Goal: Task Accomplishment & Management: Manage account settings

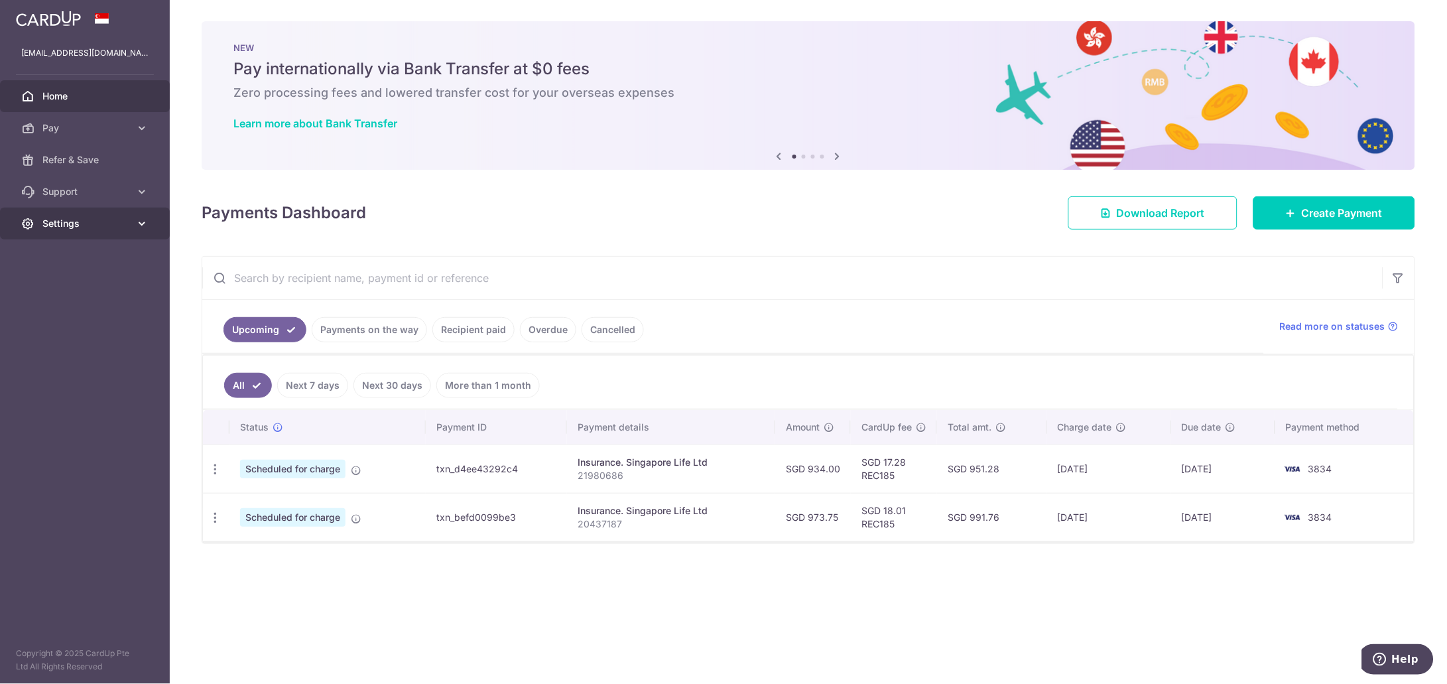
click at [144, 223] on icon at bounding box center [141, 223] width 13 height 13
click at [145, 123] on icon at bounding box center [141, 127] width 13 height 13
click at [64, 221] on span "Cards" at bounding box center [86, 223] width 88 height 13
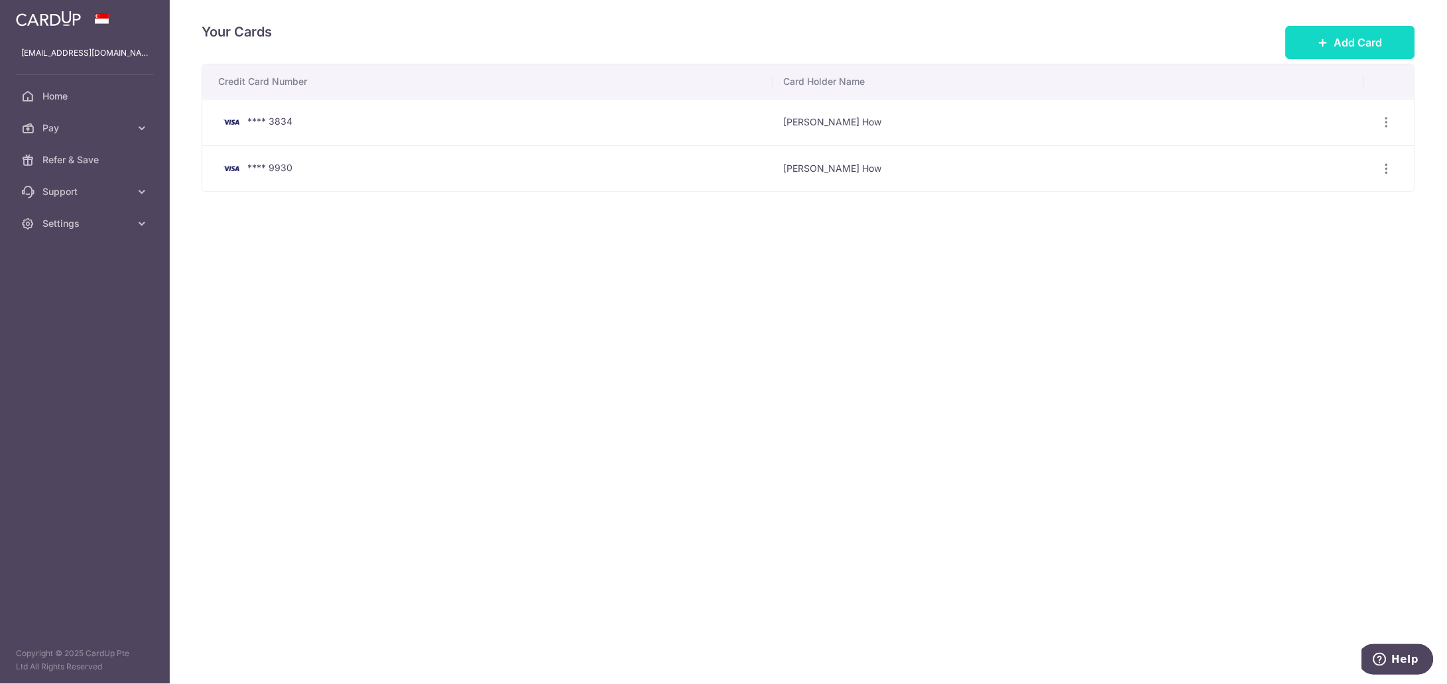
click at [1362, 50] on button "Add Card" at bounding box center [1350, 42] width 129 height 33
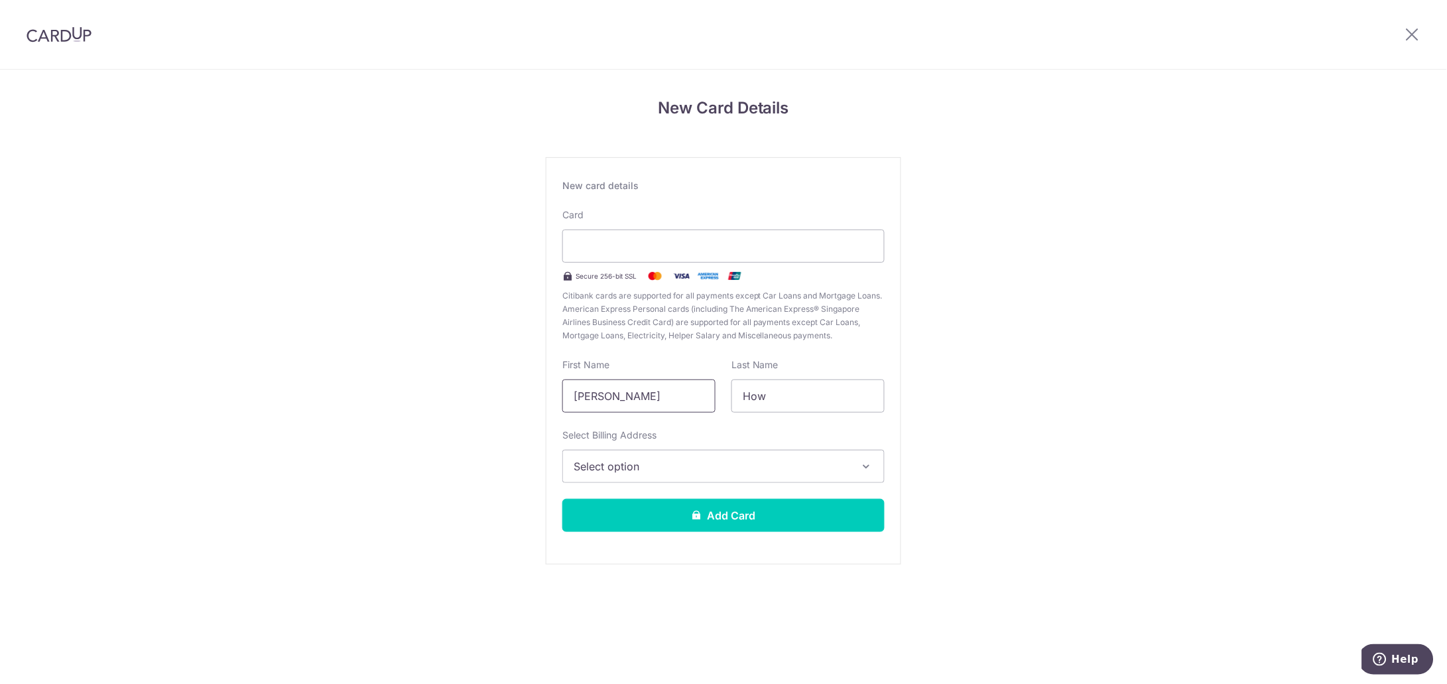
drag, startPoint x: 666, startPoint y: 399, endPoint x: 539, endPoint y: 397, distance: 127.4
click at [539, 397] on div "New Card Details New card details Card Secure 256-bit SSL Citibank cards are su…" at bounding box center [723, 348] width 1447 height 557
type input "Rebecca"
drag, startPoint x: 781, startPoint y: 397, endPoint x: 712, endPoint y: 399, distance: 69.0
click at [712, 399] on div "First Name Rebecca Last Name How" at bounding box center [723, 385] width 338 height 54
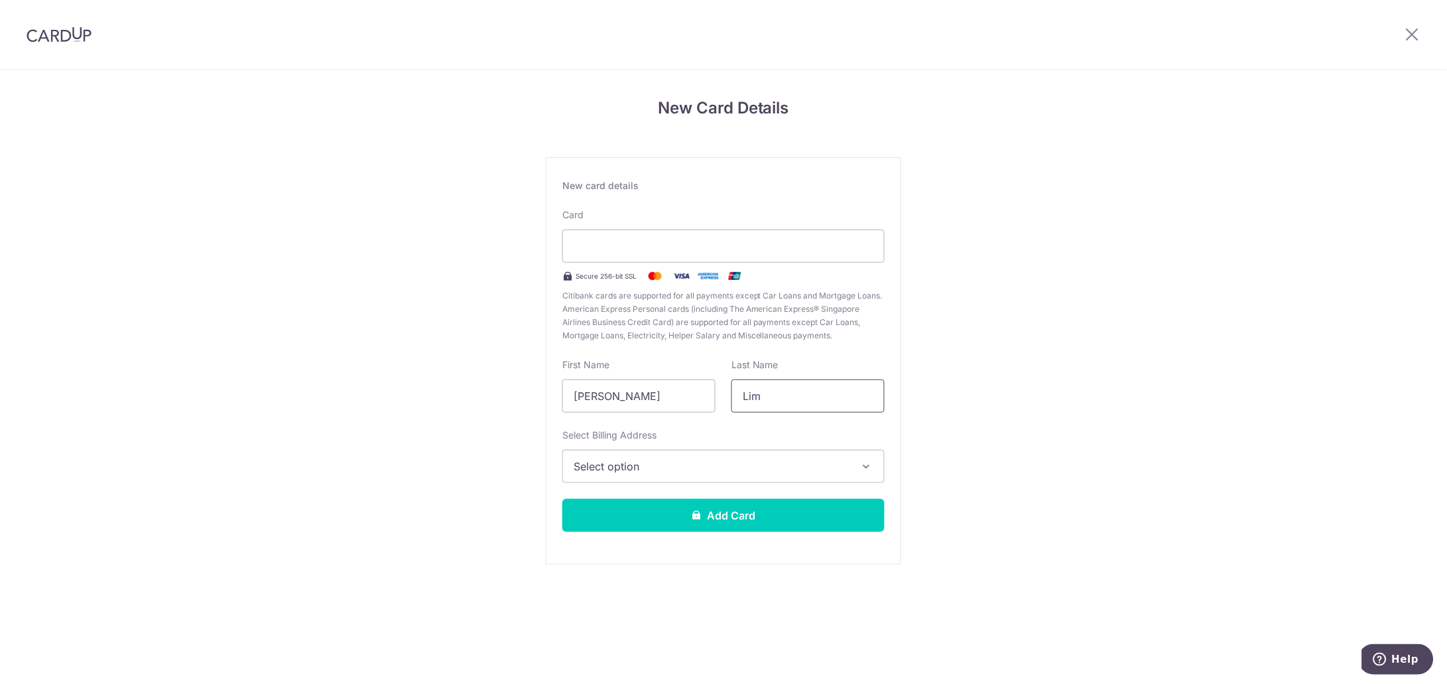
type input "Lim"
click at [861, 465] on icon "button" at bounding box center [866, 466] width 13 height 13
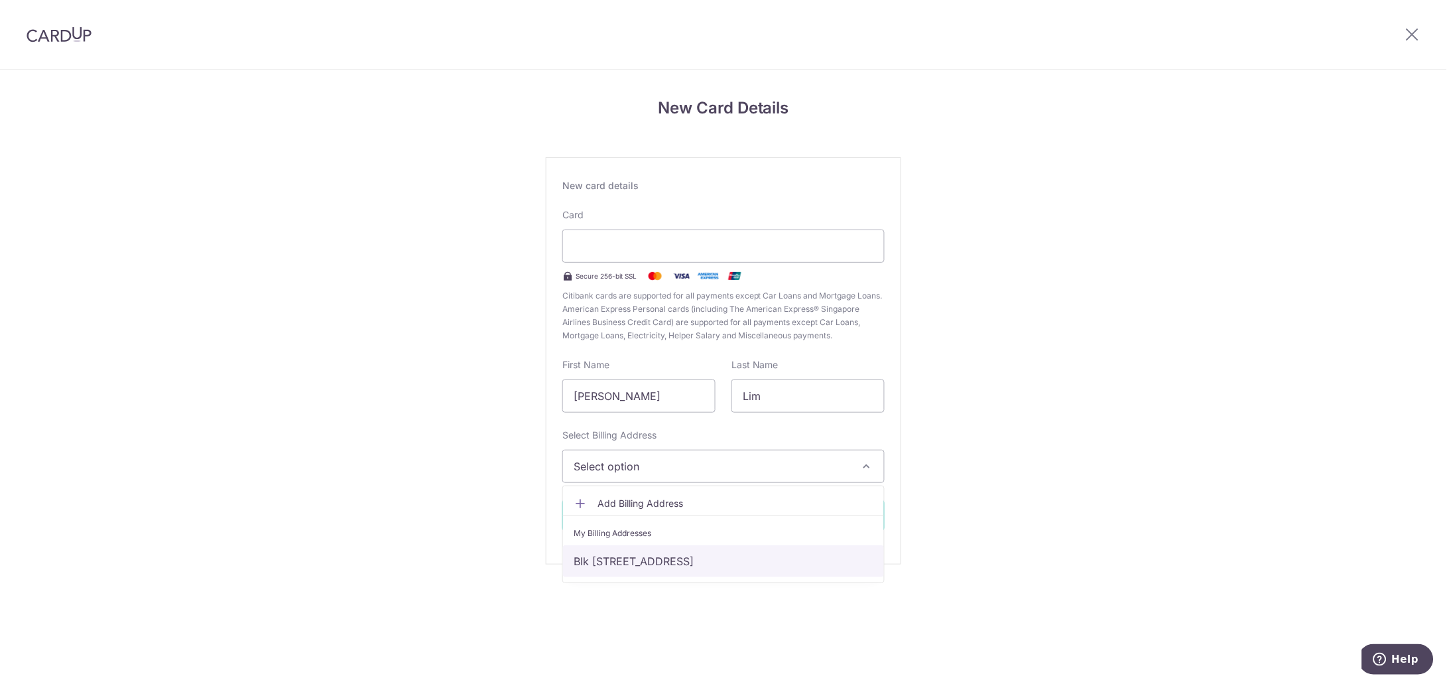
click at [665, 566] on link "Blk 387, #14-380 , Bukit Batok West Ave 5, Singapore, Singapore-650387" at bounding box center [723, 561] width 321 height 32
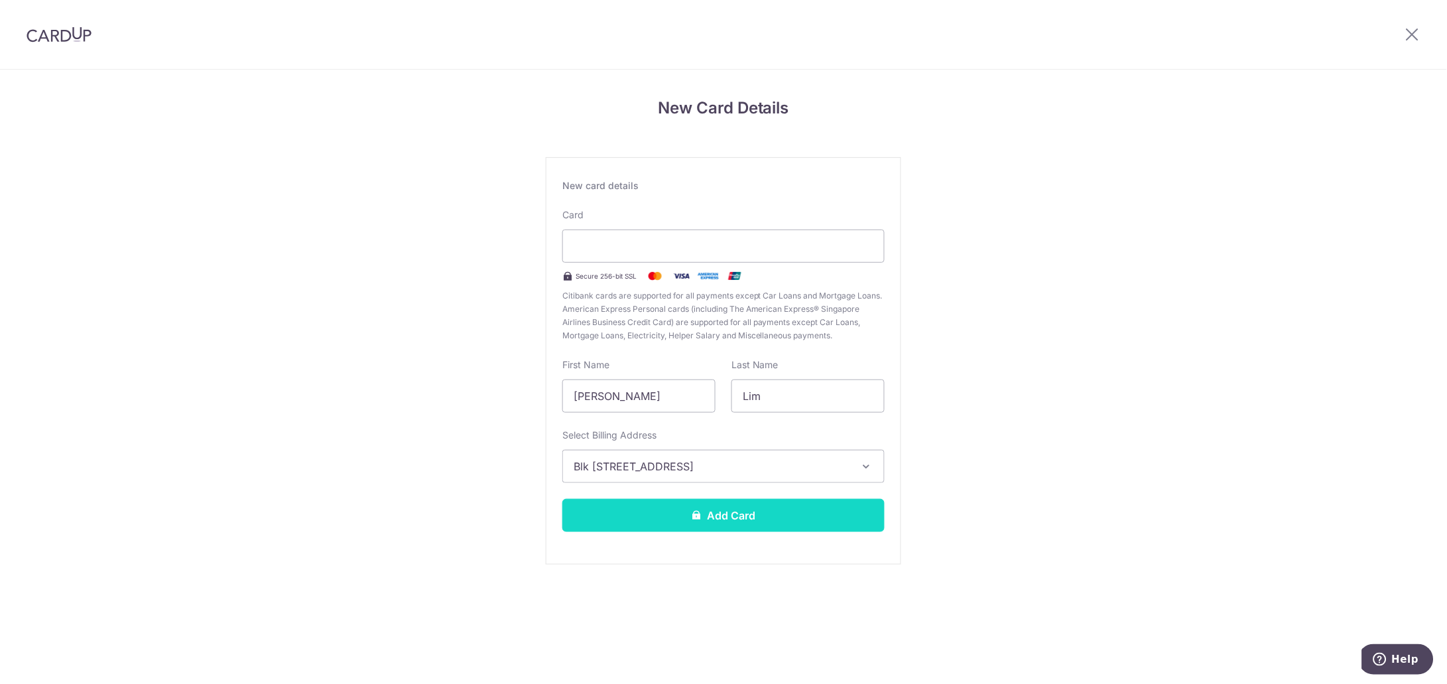
click at [714, 515] on button "Add Card" at bounding box center [723, 515] width 322 height 33
click at [728, 513] on button "Add Card" at bounding box center [723, 515] width 322 height 33
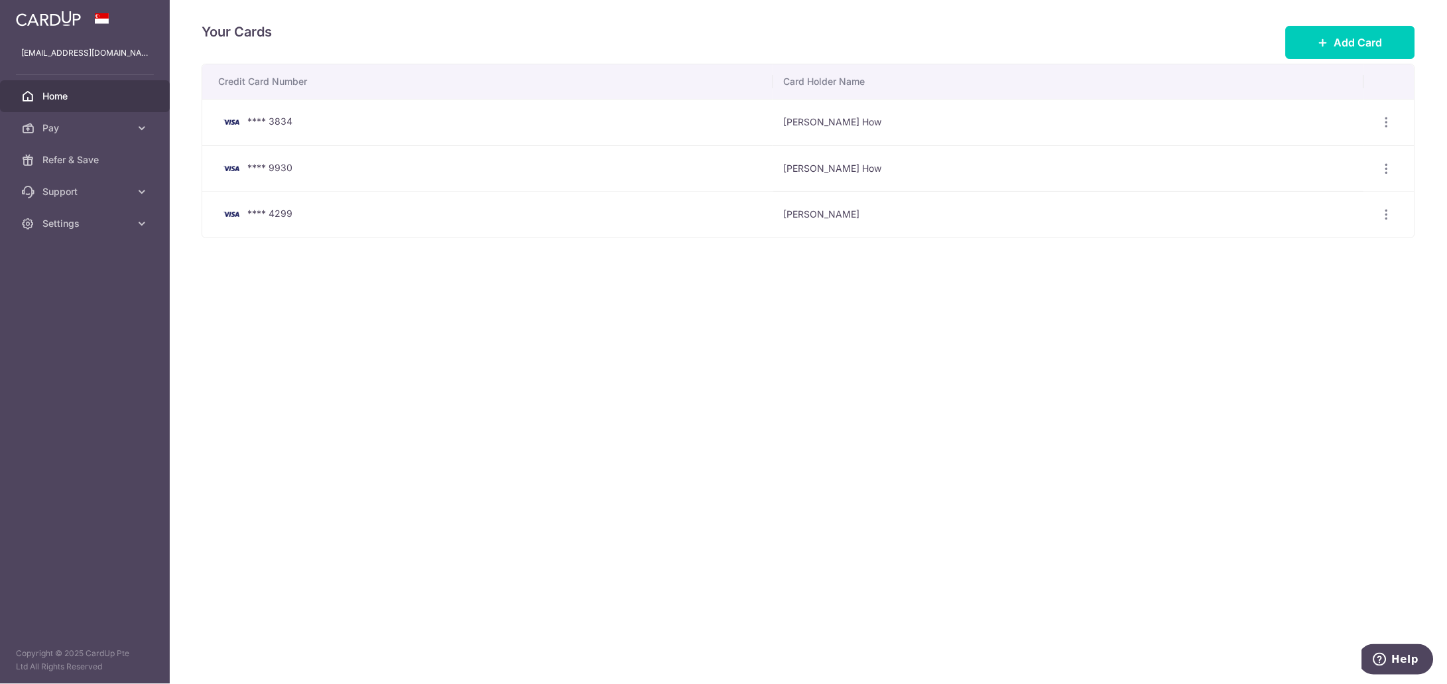
click at [68, 92] on span "Home" at bounding box center [86, 96] width 88 height 13
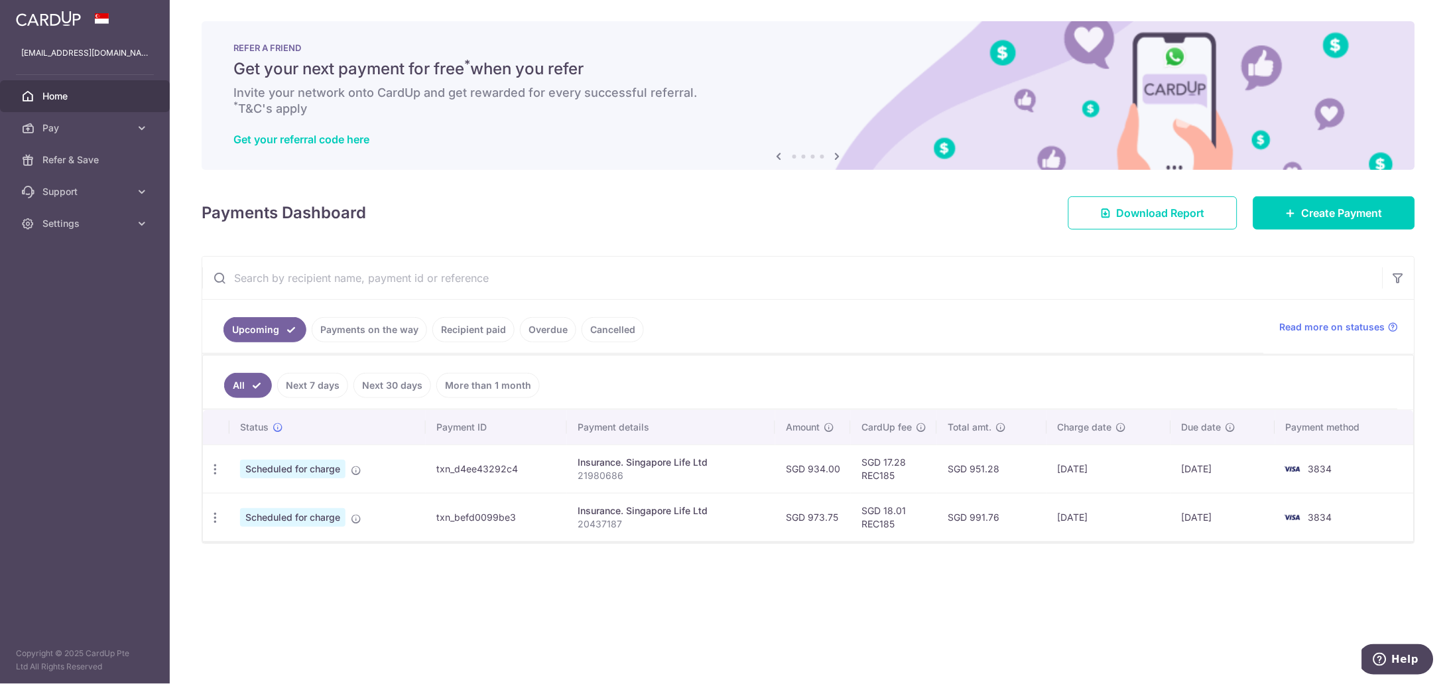
click at [379, 333] on link "Payments on the way" at bounding box center [369, 329] width 115 height 25
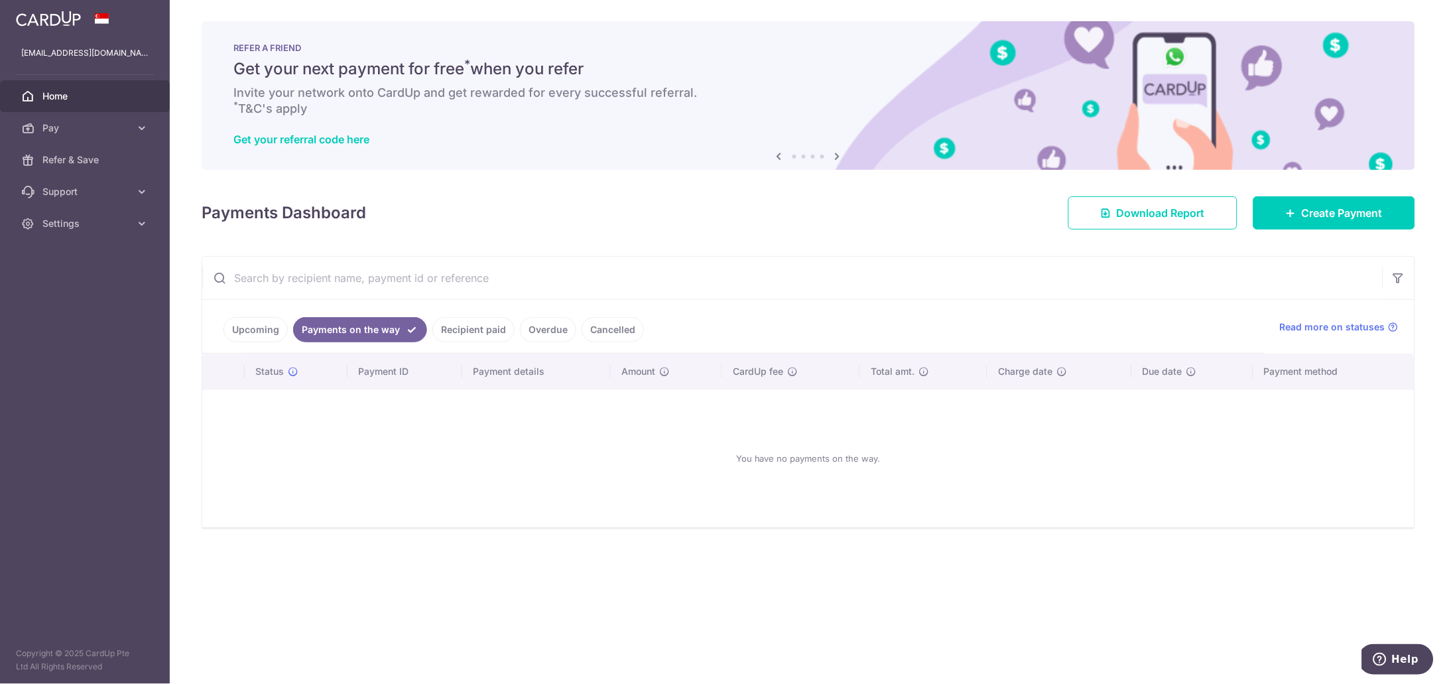
click at [466, 328] on link "Recipient paid" at bounding box center [473, 329] width 82 height 25
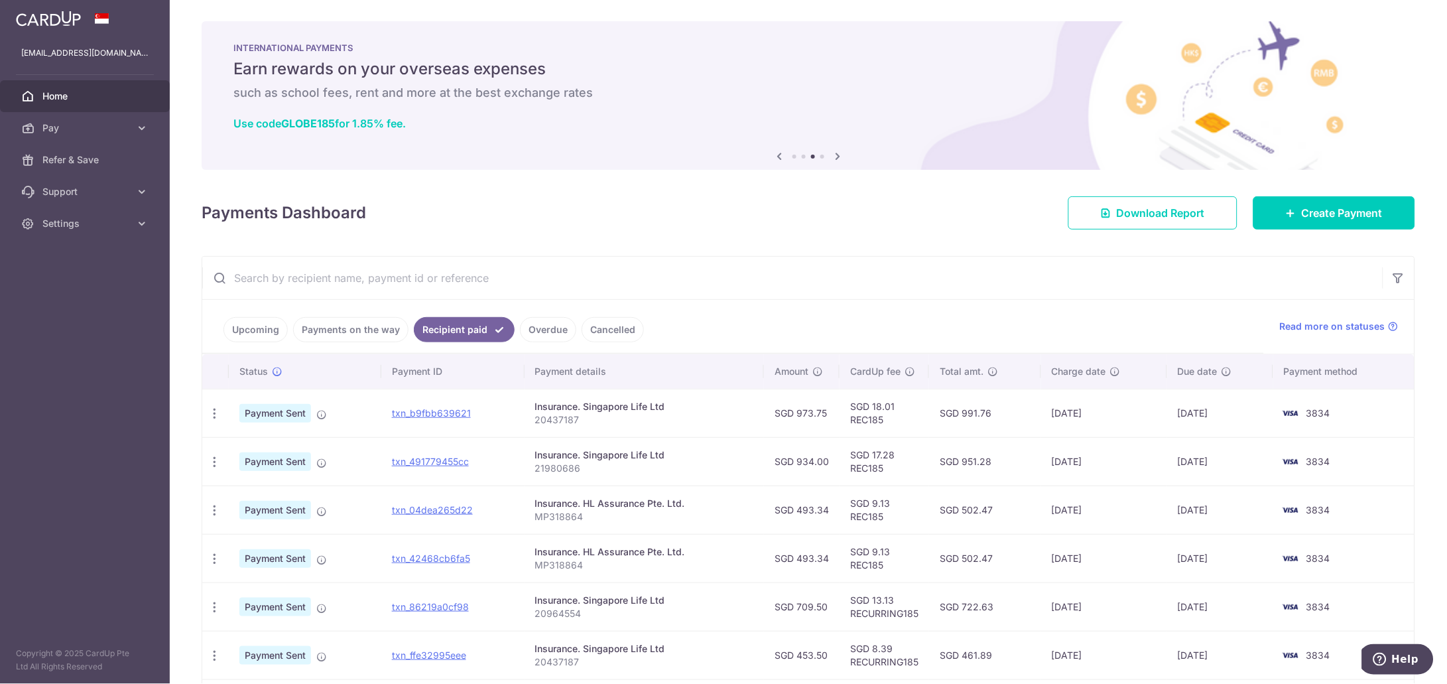
click at [1139, 464] on td "08/09/2025" at bounding box center [1104, 461] width 127 height 48
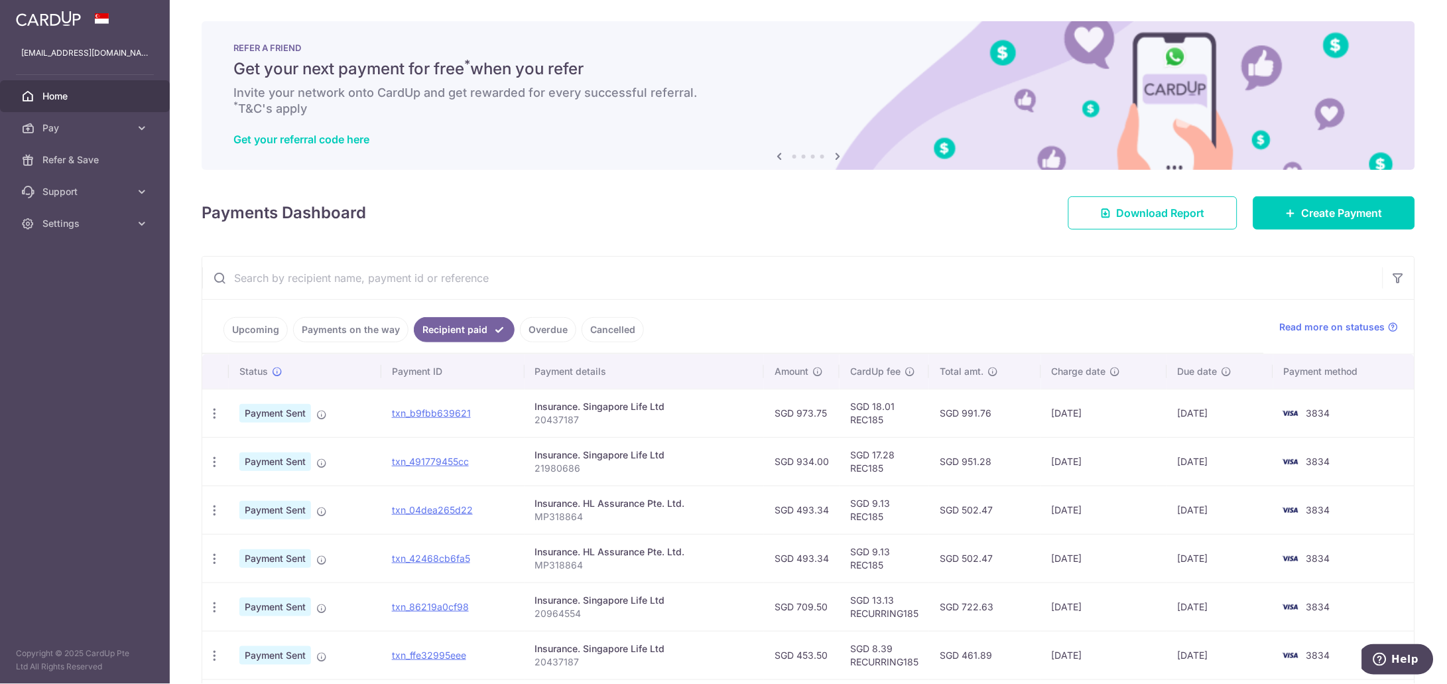
click at [251, 330] on link "Upcoming" at bounding box center [256, 329] width 64 height 25
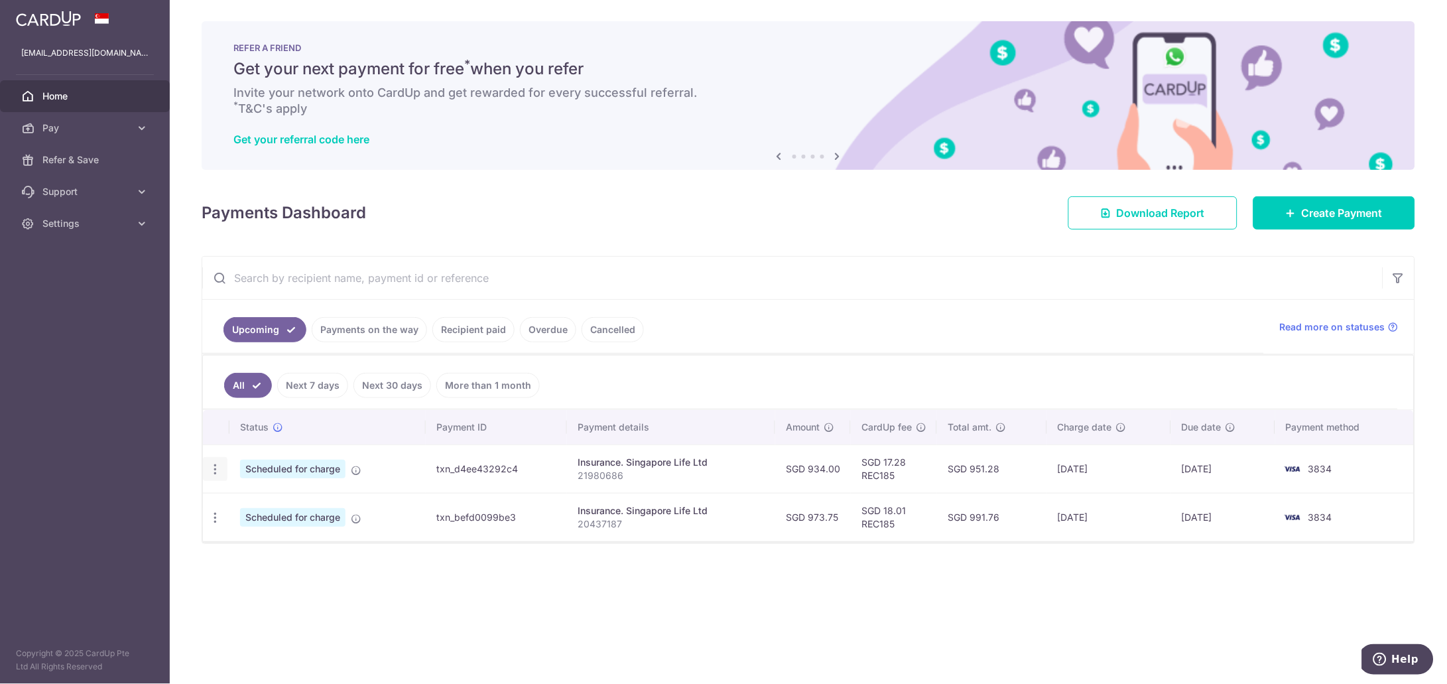
click at [214, 471] on icon "button" at bounding box center [215, 469] width 14 height 14
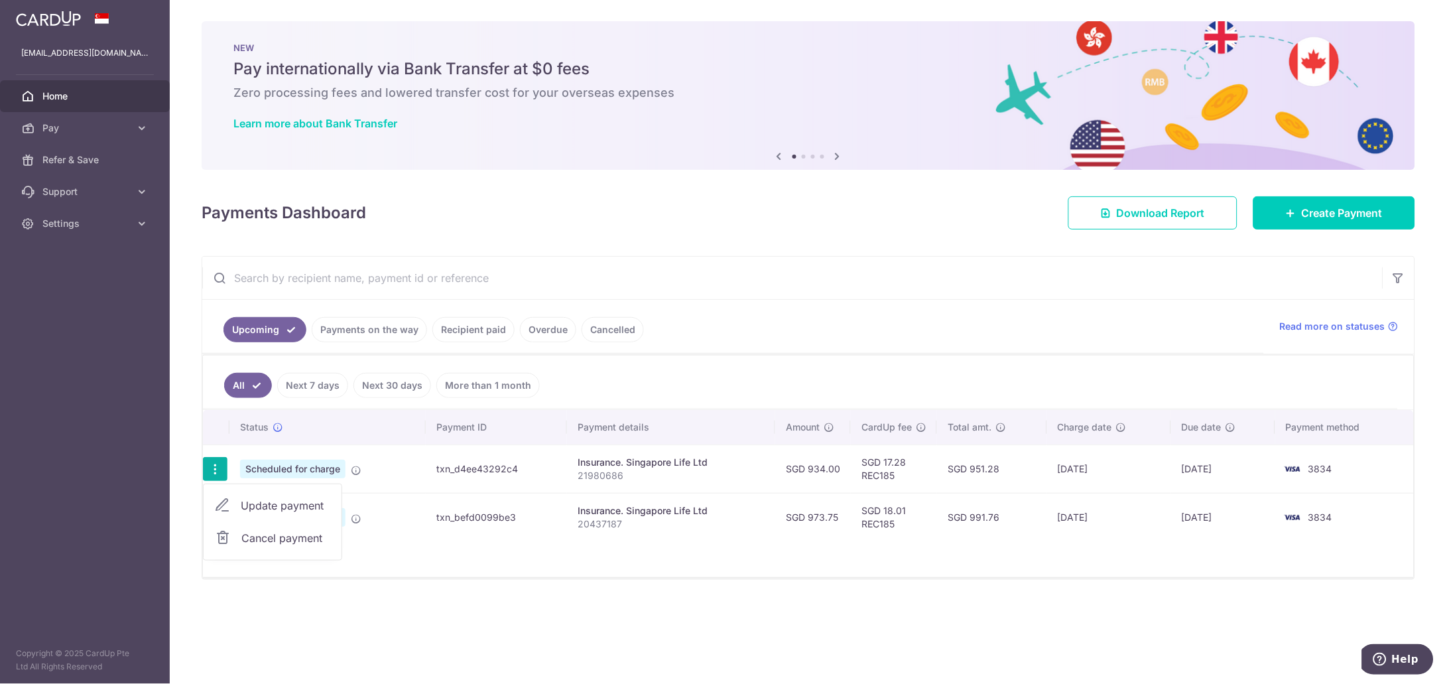
click at [267, 505] on span "Update payment" at bounding box center [286, 505] width 90 height 16
radio input "true"
type input "934.00"
type input "03/10/2025"
type input "21980686"
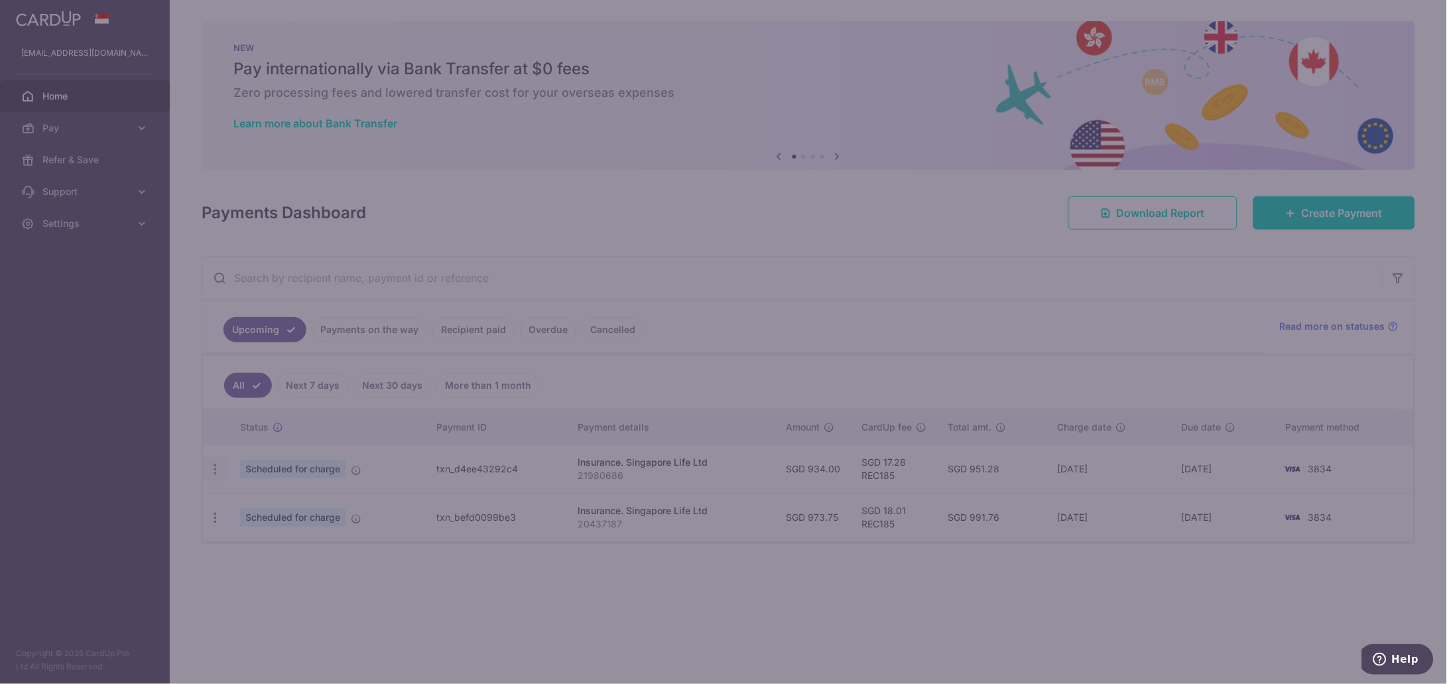
type input "REC185"
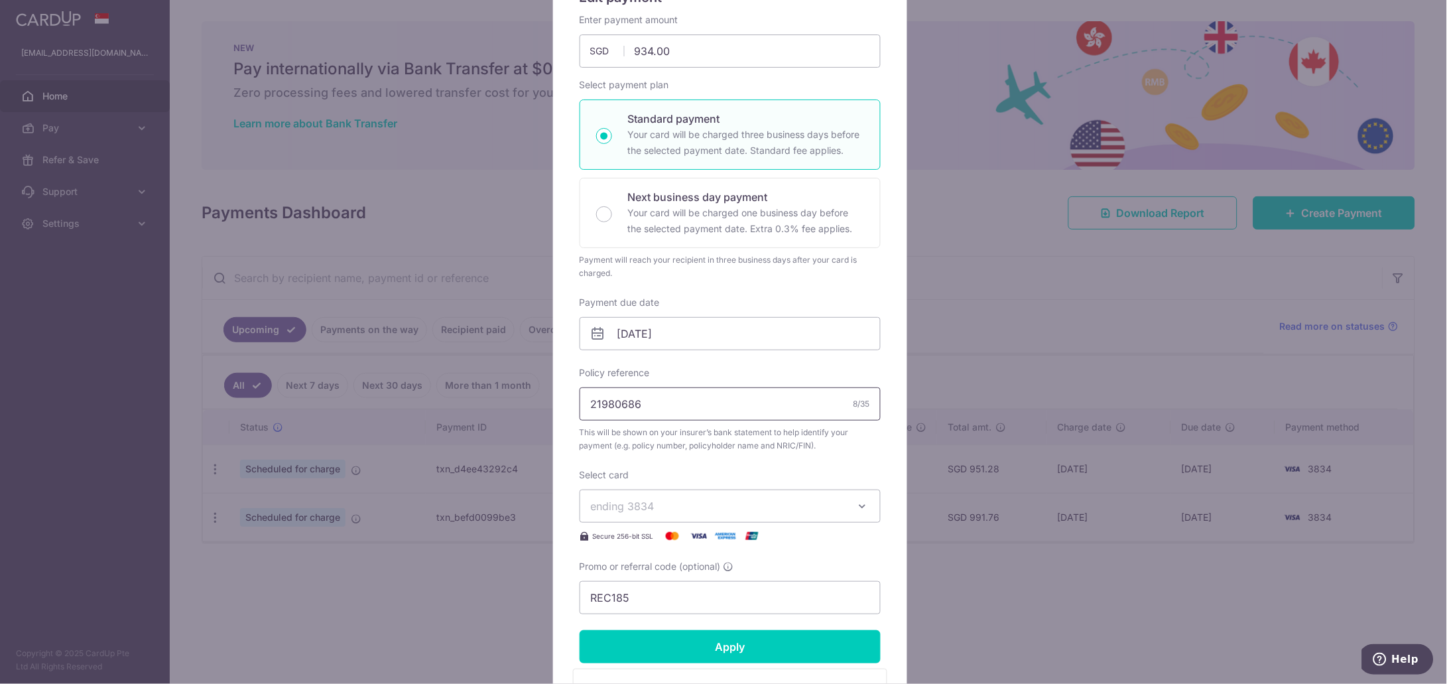
scroll to position [165, 0]
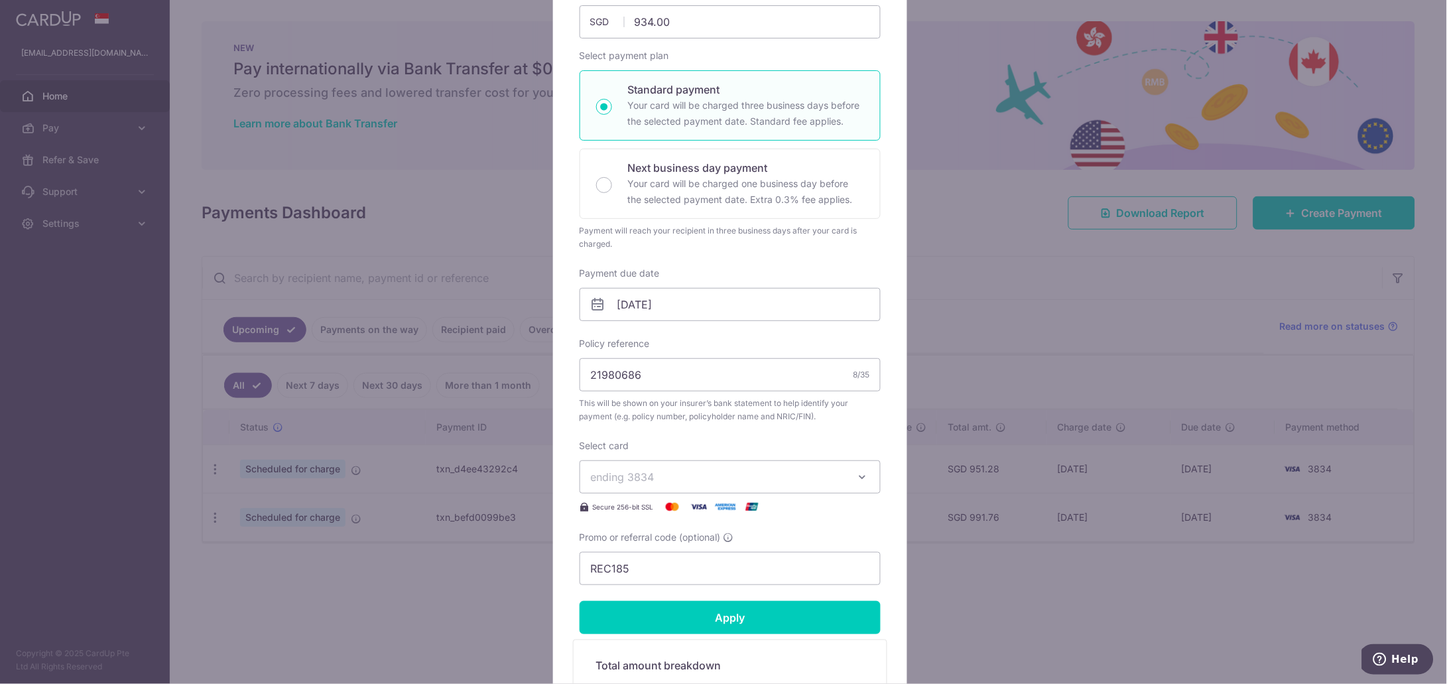
click at [856, 477] on icon "button" at bounding box center [862, 476] width 13 height 13
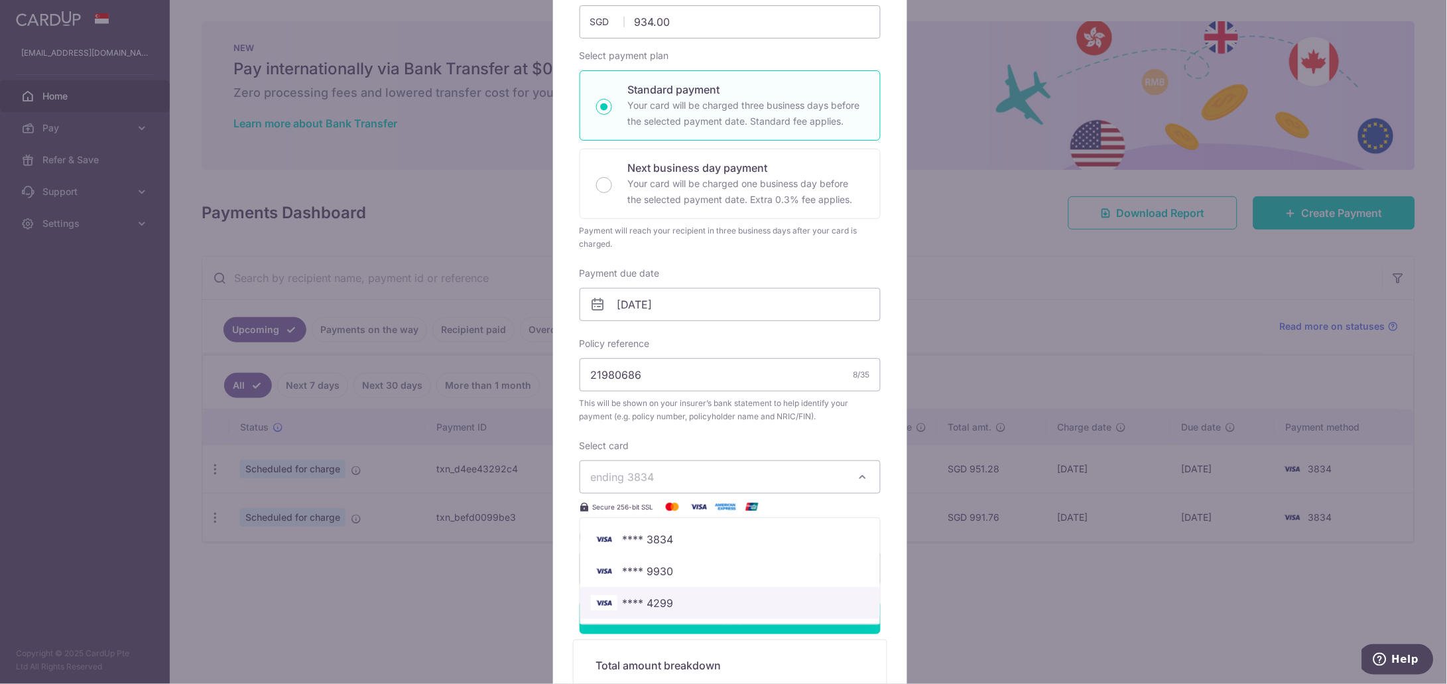
click at [661, 602] on span "**** 4299" at bounding box center [648, 603] width 51 height 16
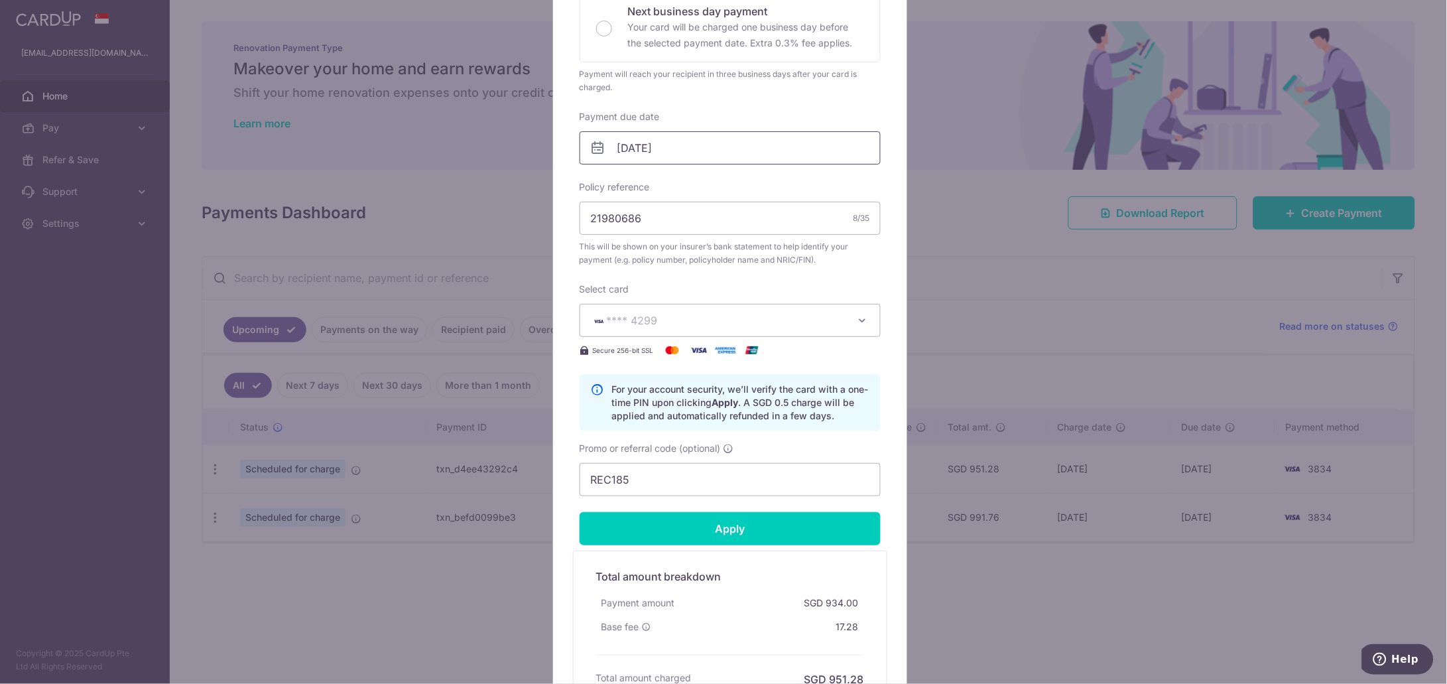
scroll to position [331, 0]
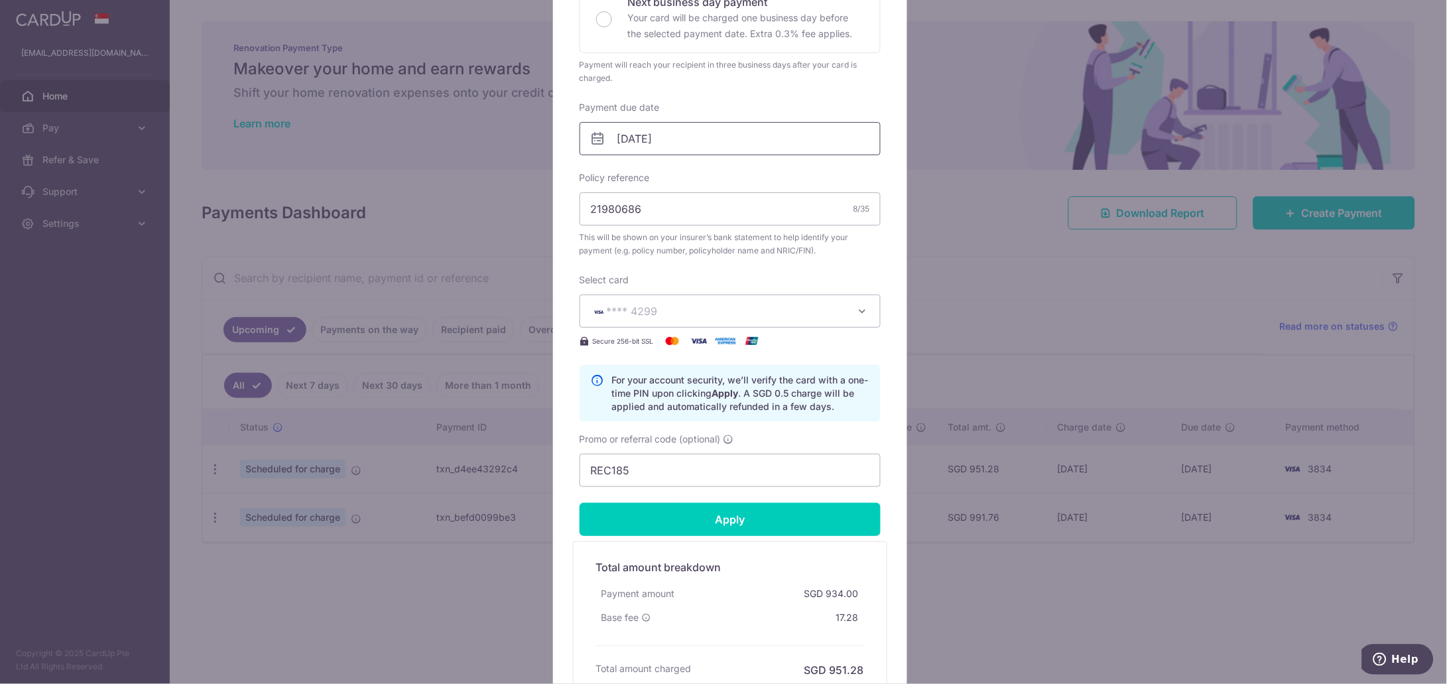
click at [824, 139] on input "03/10/2025" at bounding box center [730, 138] width 301 height 33
click at [598, 174] on link "Prev" at bounding box center [598, 174] width 16 height 16
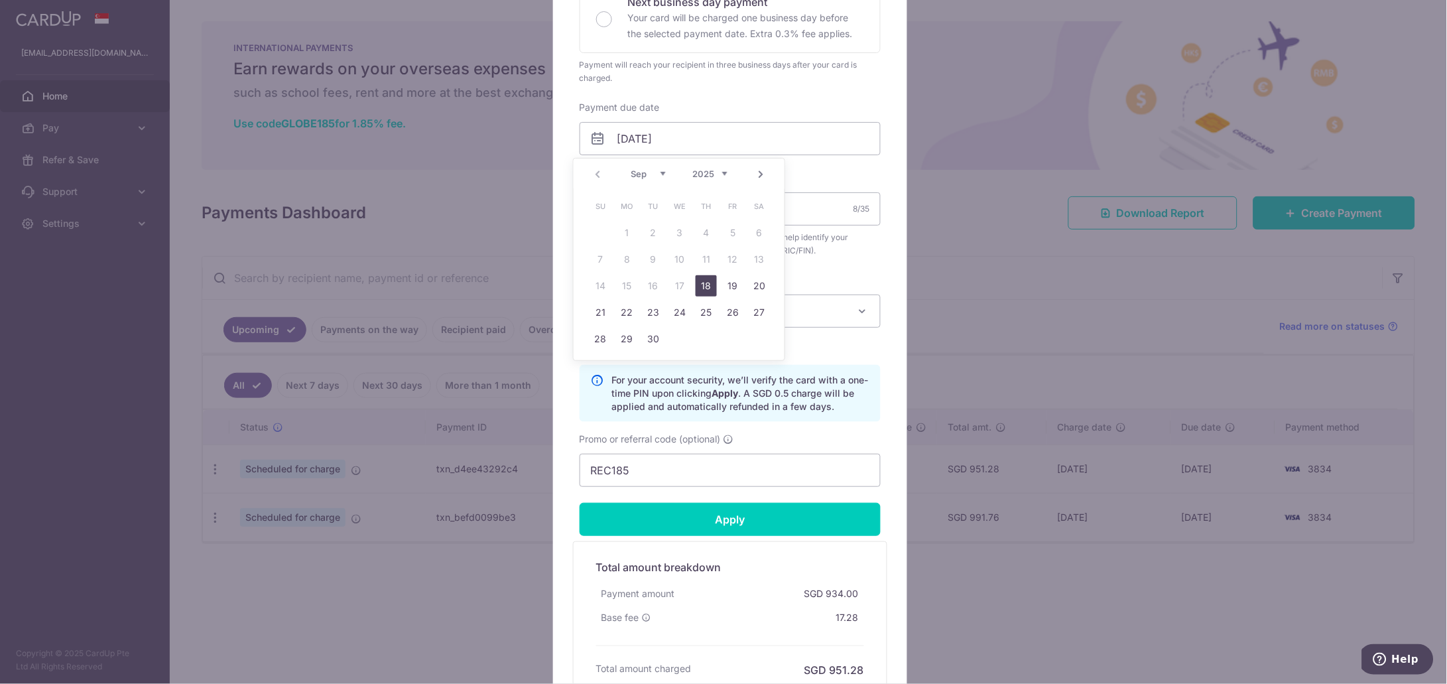
click at [703, 287] on link "18" at bounding box center [706, 285] width 21 height 21
type input "[DATE]"
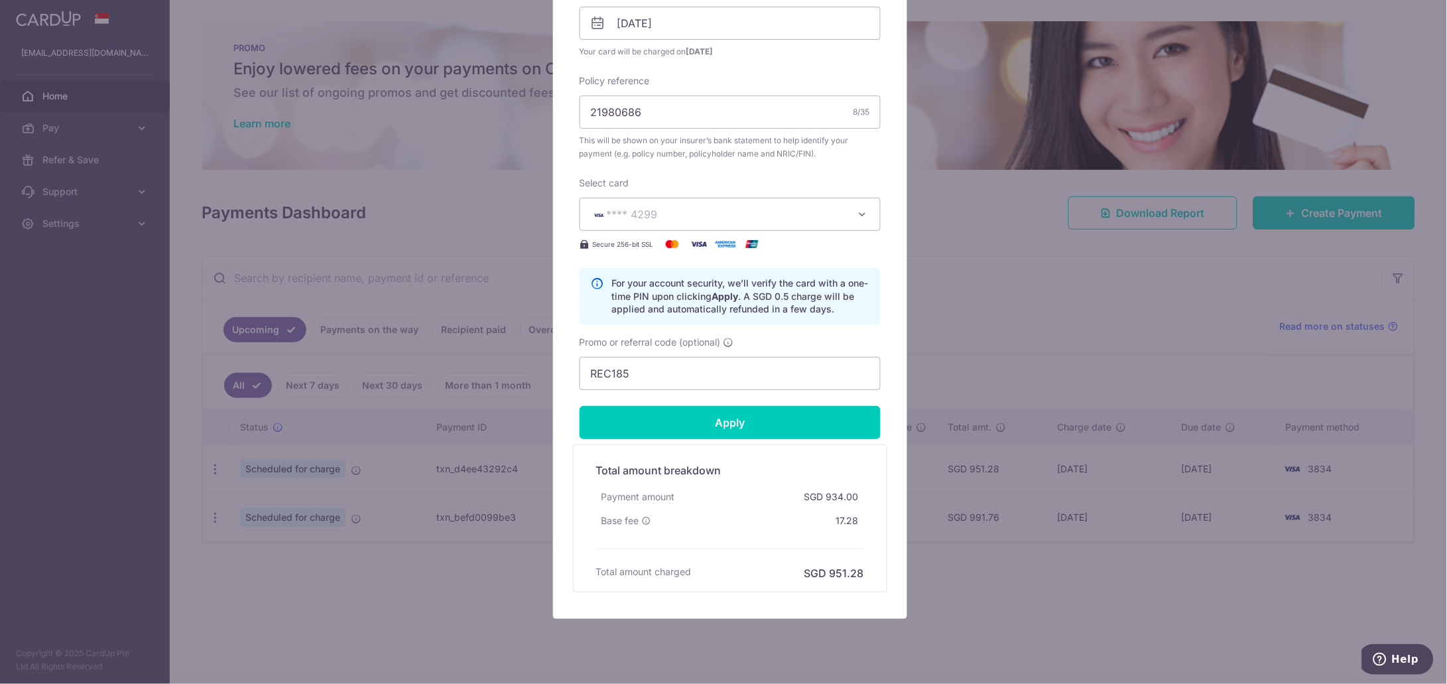
scroll to position [478, 0]
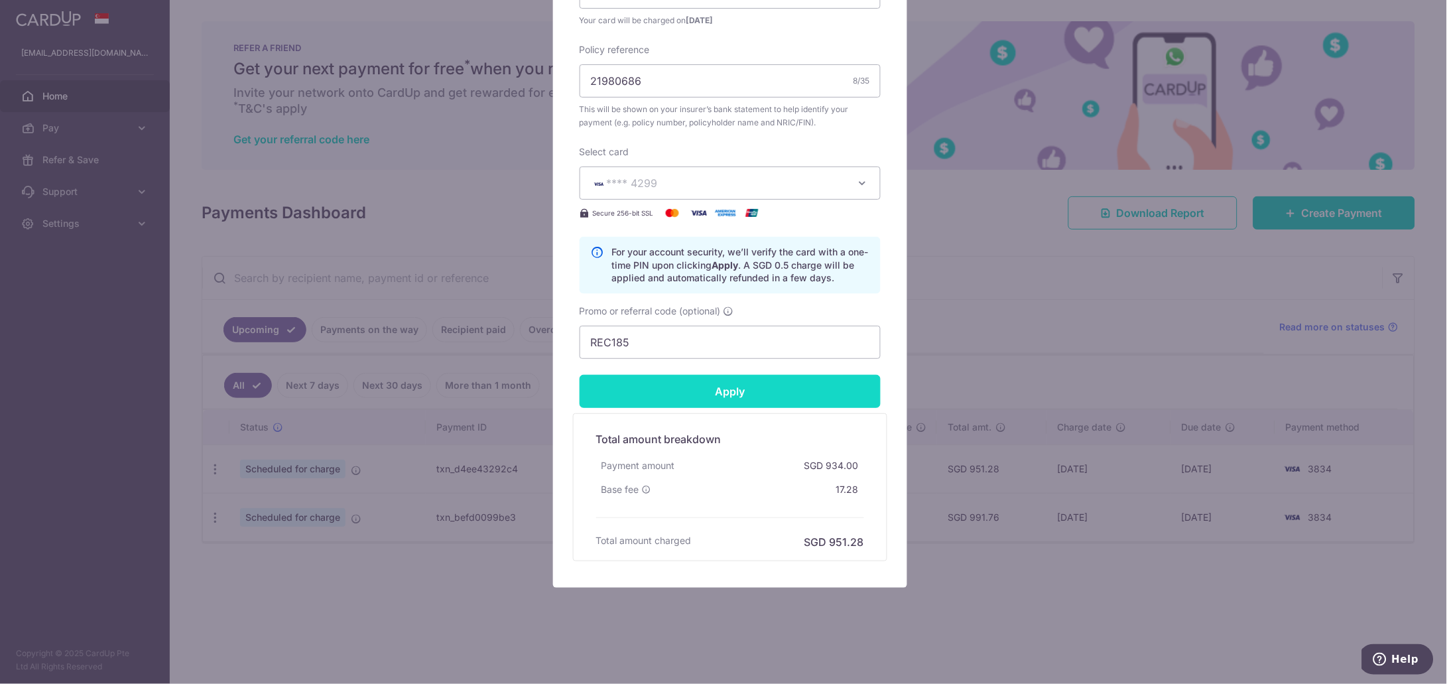
click at [732, 390] on input "Apply" at bounding box center [730, 391] width 301 height 33
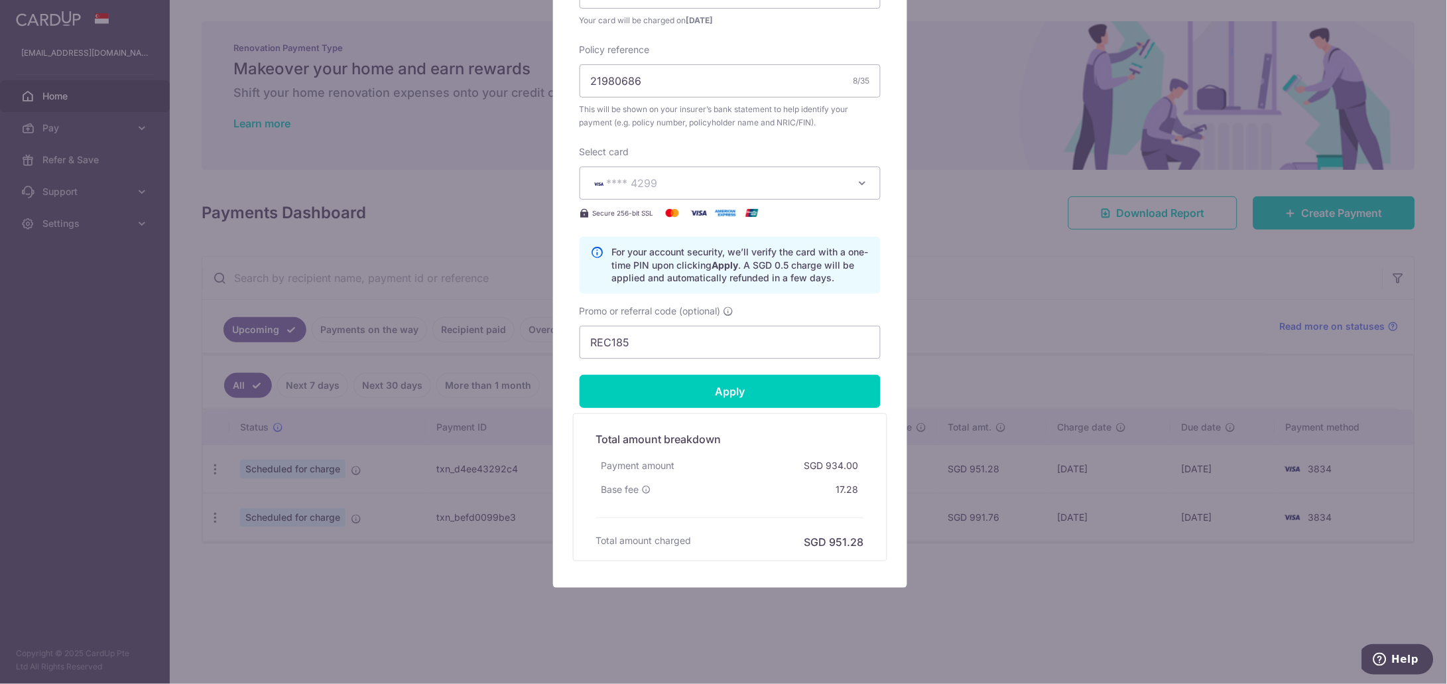
type input "Successfully Applied"
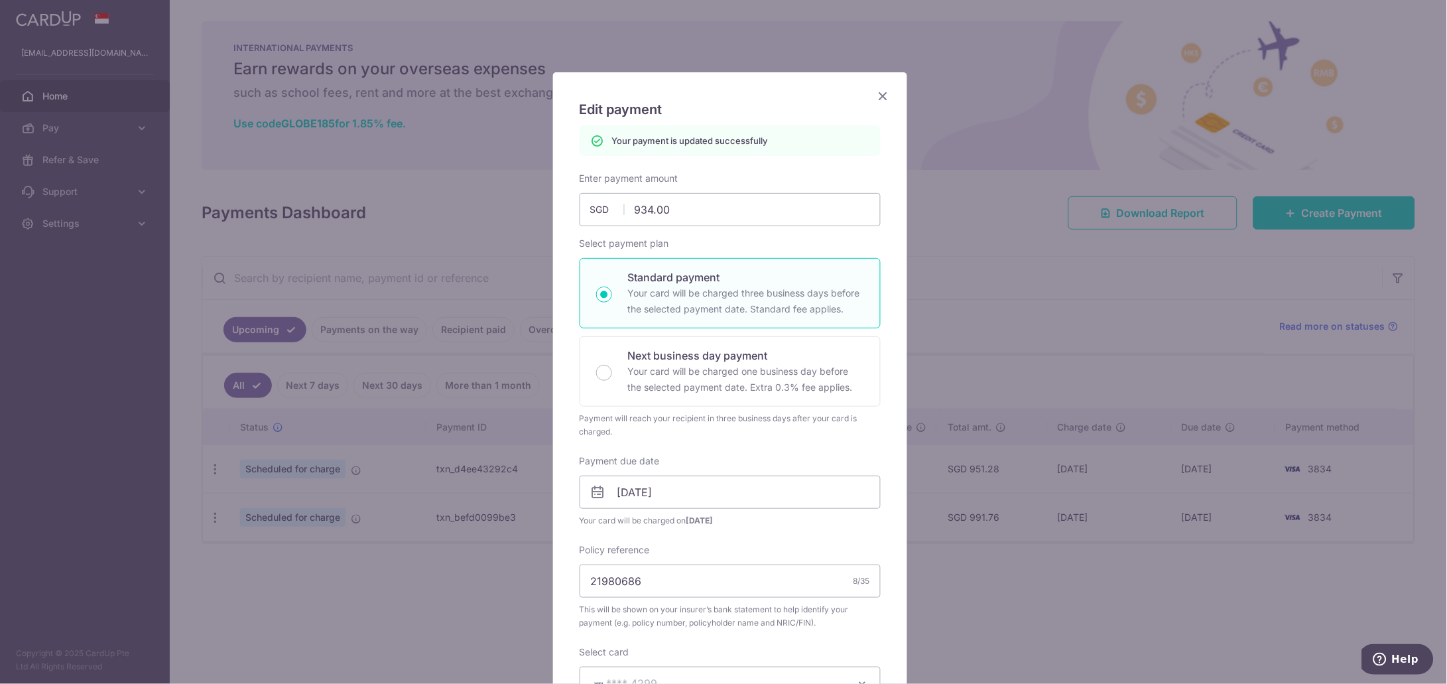
scroll to position [0, 0]
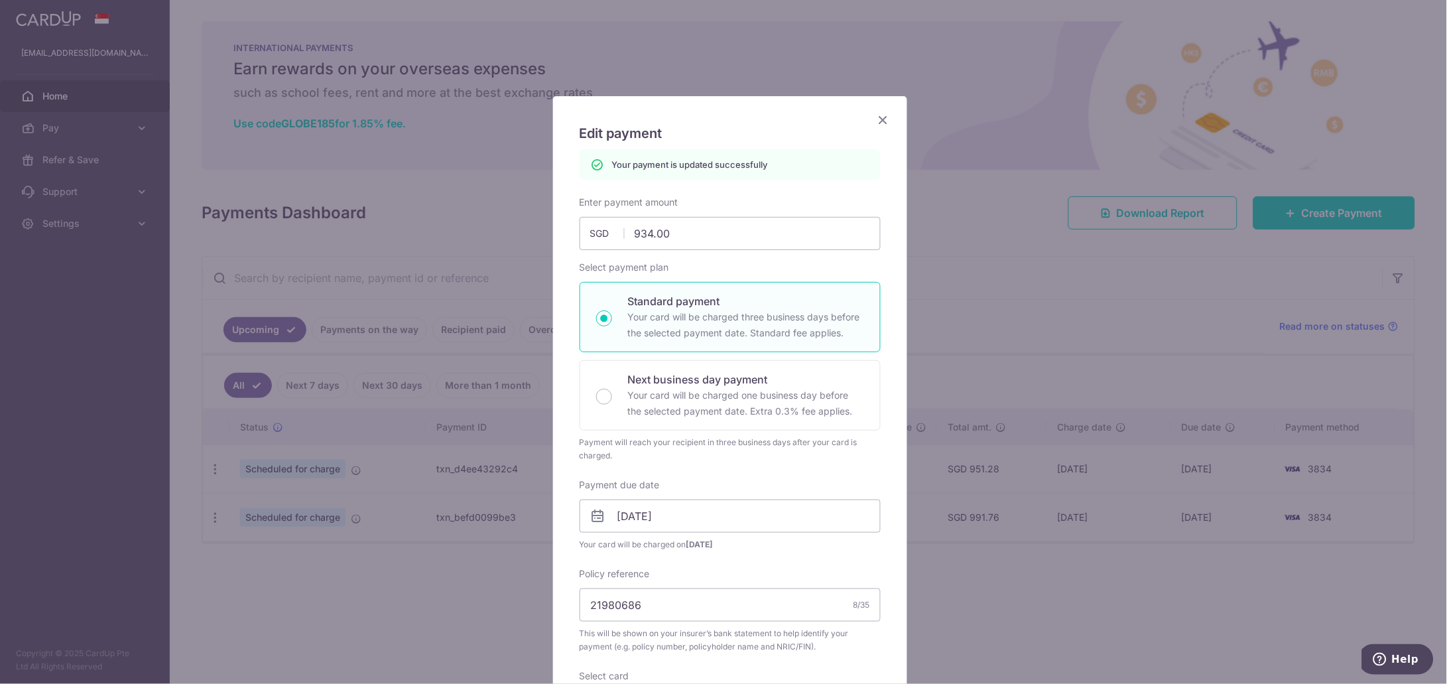
click at [876, 118] on icon "Close" at bounding box center [883, 119] width 16 height 17
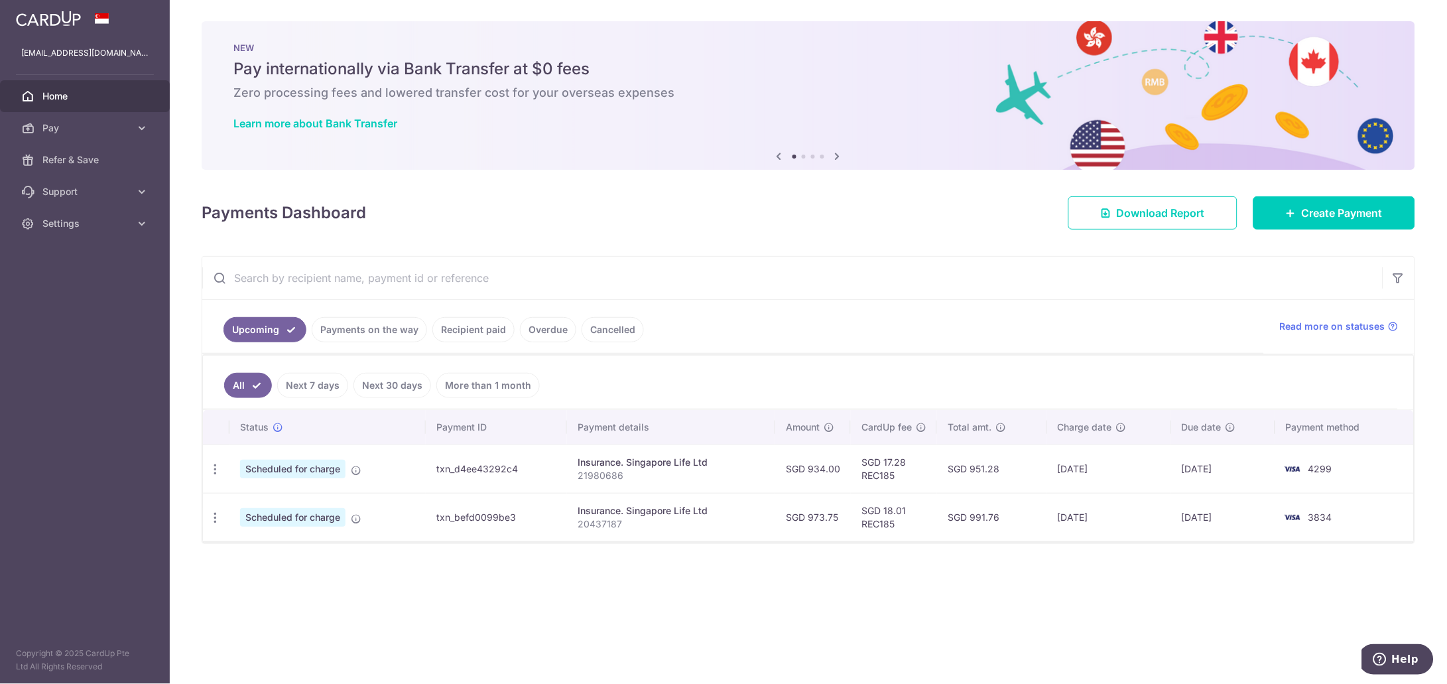
drag, startPoint x: 951, startPoint y: 472, endPoint x: 1237, endPoint y: 471, distance: 285.8
click at [1237, 471] on tr "Update payment Cancel payment Scheduled for charge txn_d4ee43292c4 Insurance. S…" at bounding box center [808, 468] width 1211 height 48
copy tr "SGD 951.28 [DATE] [DATE]"
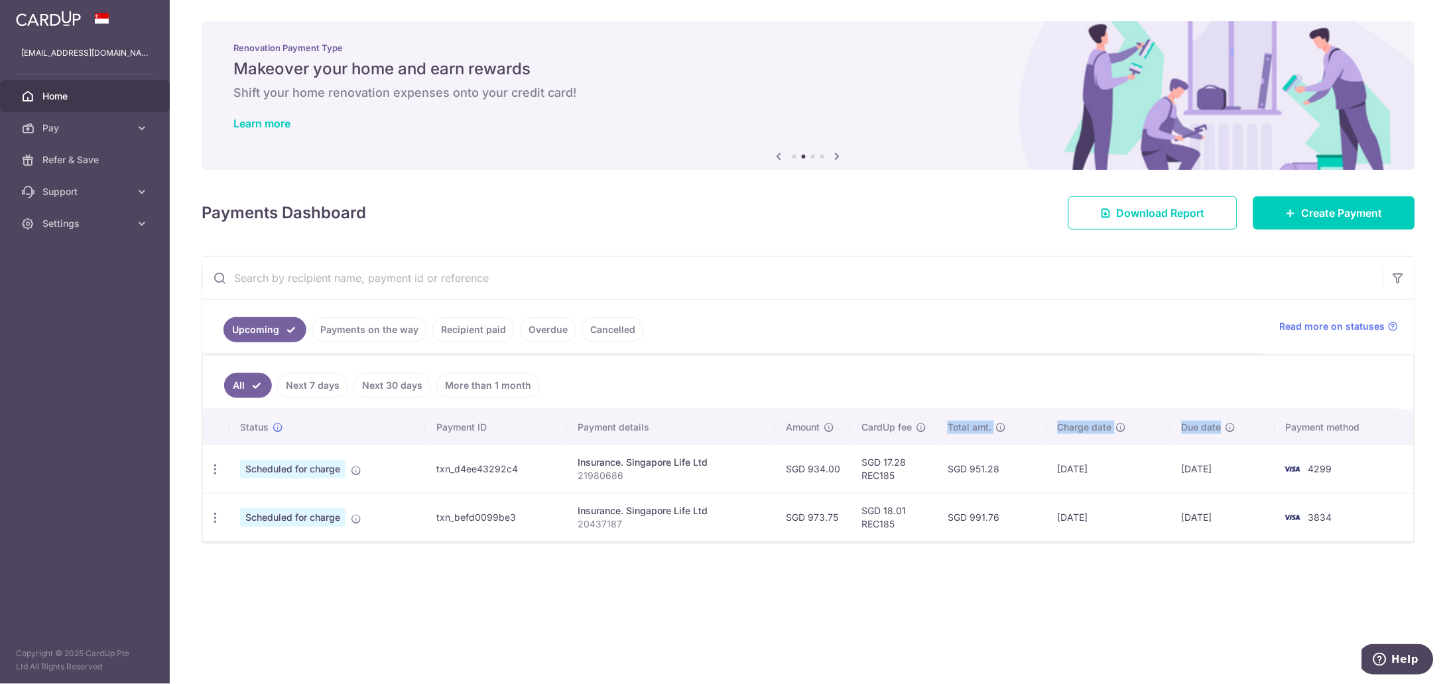
drag, startPoint x: 950, startPoint y: 430, endPoint x: 1225, endPoint y: 427, distance: 275.3
click at [1225, 427] on tr "Status Payment ID Payment details Amount CardUp fee Total amt. Charge date Due …" at bounding box center [808, 427] width 1211 height 34
copy tr "Total amt. Charge date Due date"
click at [702, 11] on div "× Pause Schedule Pause all future payments in this series Pause just this one p…" at bounding box center [808, 342] width 1277 height 684
click at [216, 521] on icon "button" at bounding box center [215, 518] width 14 height 14
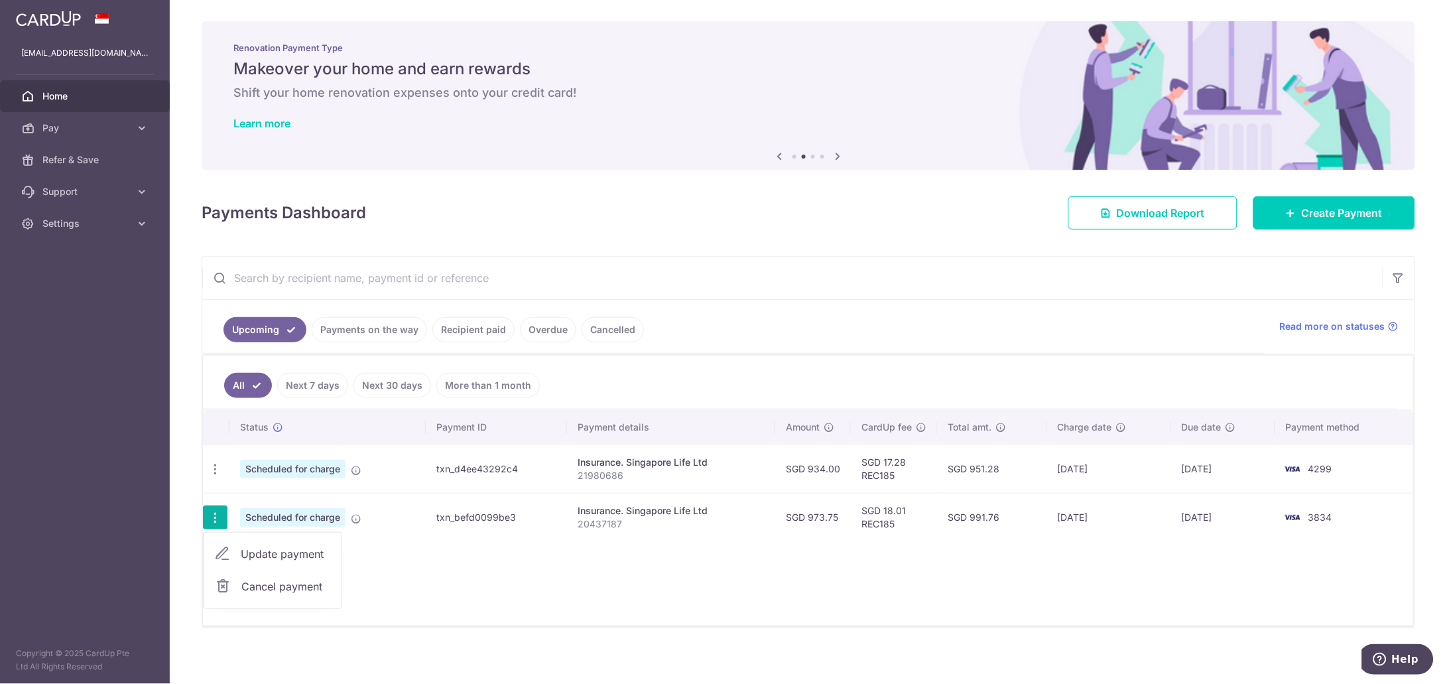
click at [270, 556] on span "Update payment" at bounding box center [286, 554] width 90 height 16
radio input "true"
type input "973.75"
type input "06/10/2025"
type input "20437187"
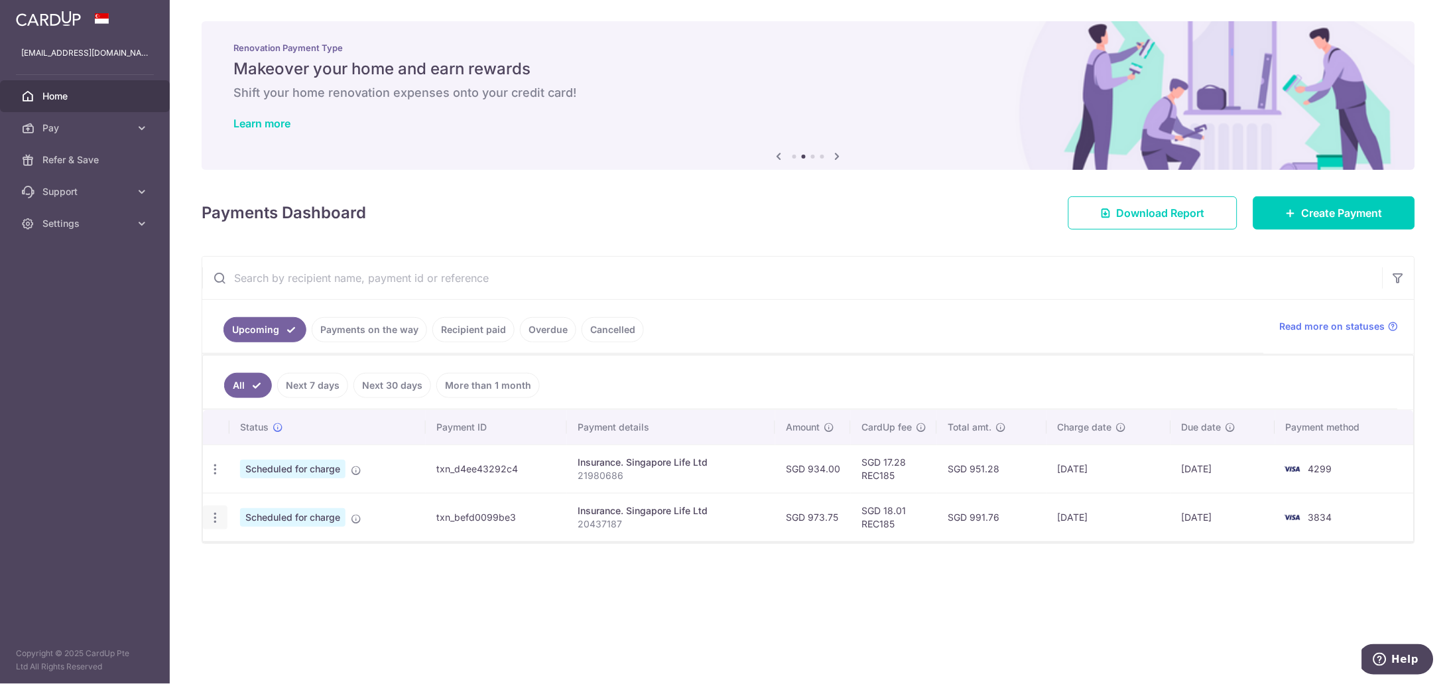
type input "REC185"
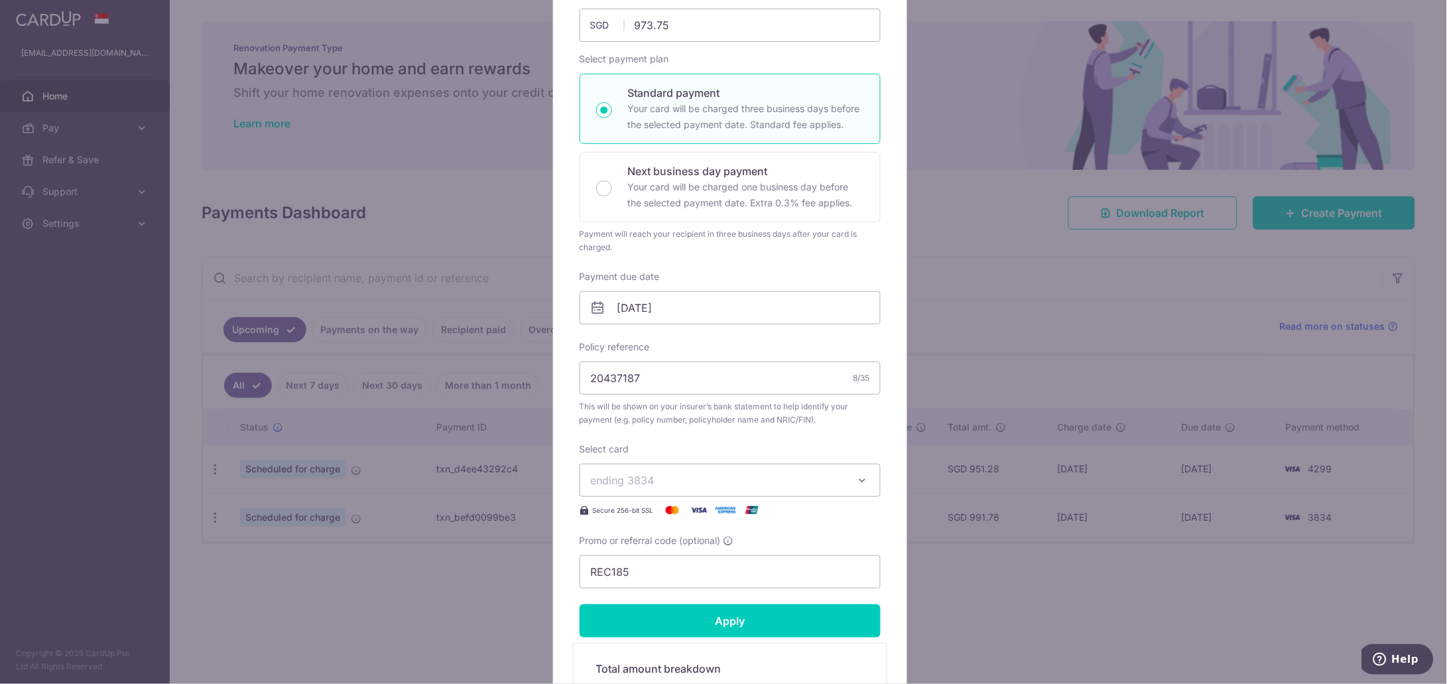
scroll to position [165, 0]
click at [856, 477] on icon "button" at bounding box center [862, 476] width 13 height 13
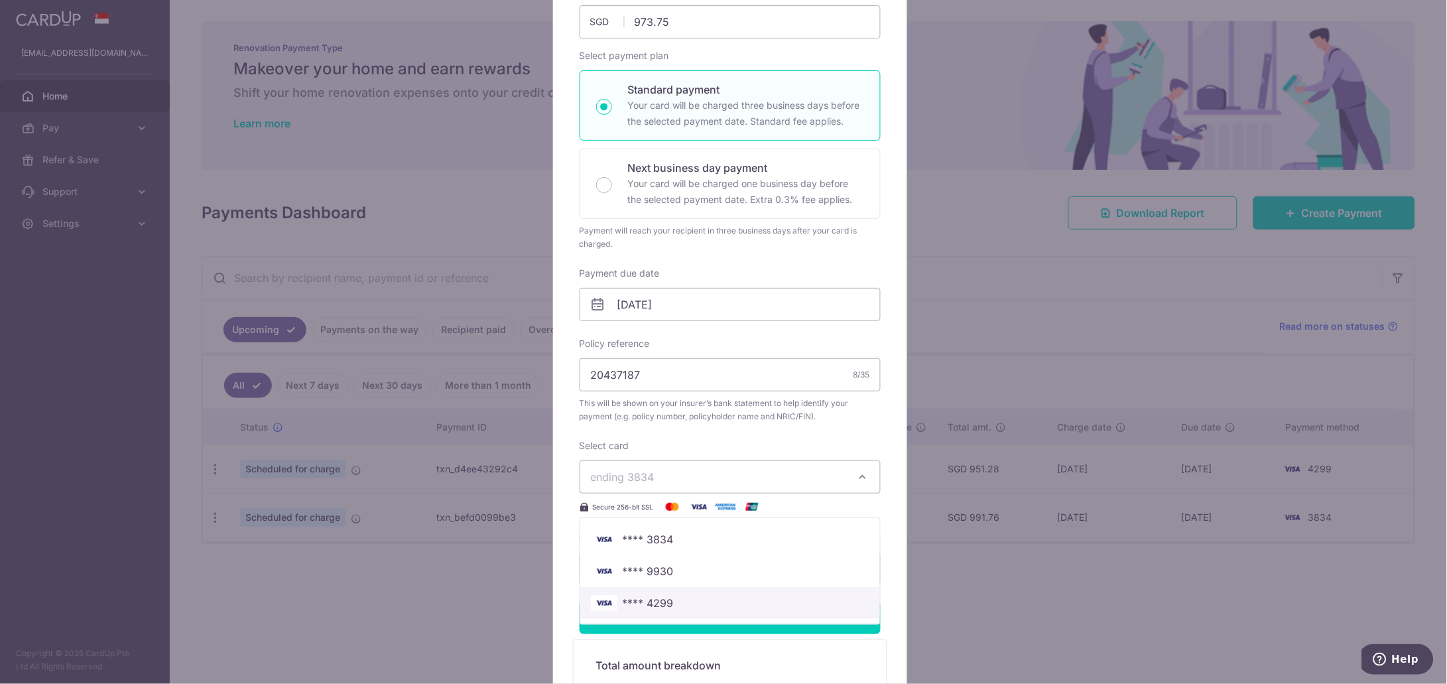
click at [660, 607] on span "**** 4299" at bounding box center [648, 603] width 51 height 16
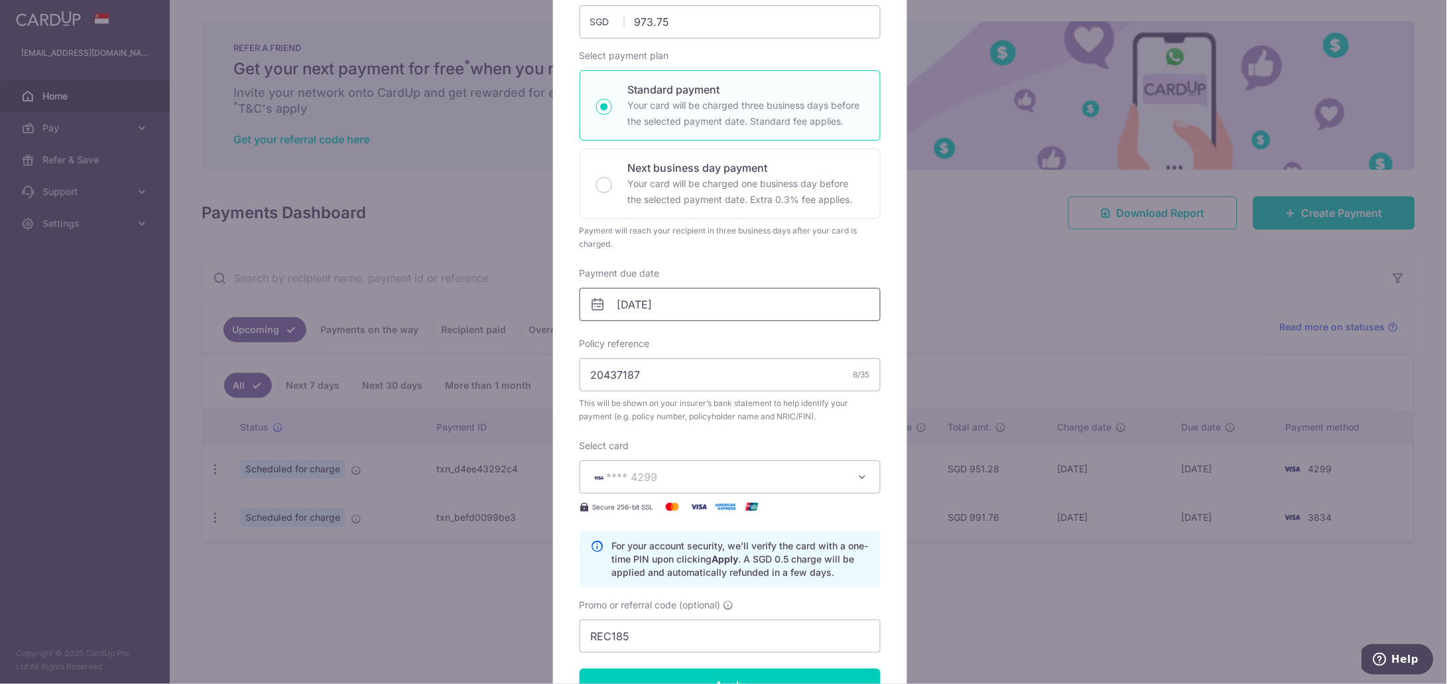
click at [839, 301] on input "06/10/2025" at bounding box center [730, 304] width 301 height 33
click at [594, 342] on link "Prev" at bounding box center [598, 340] width 16 height 16
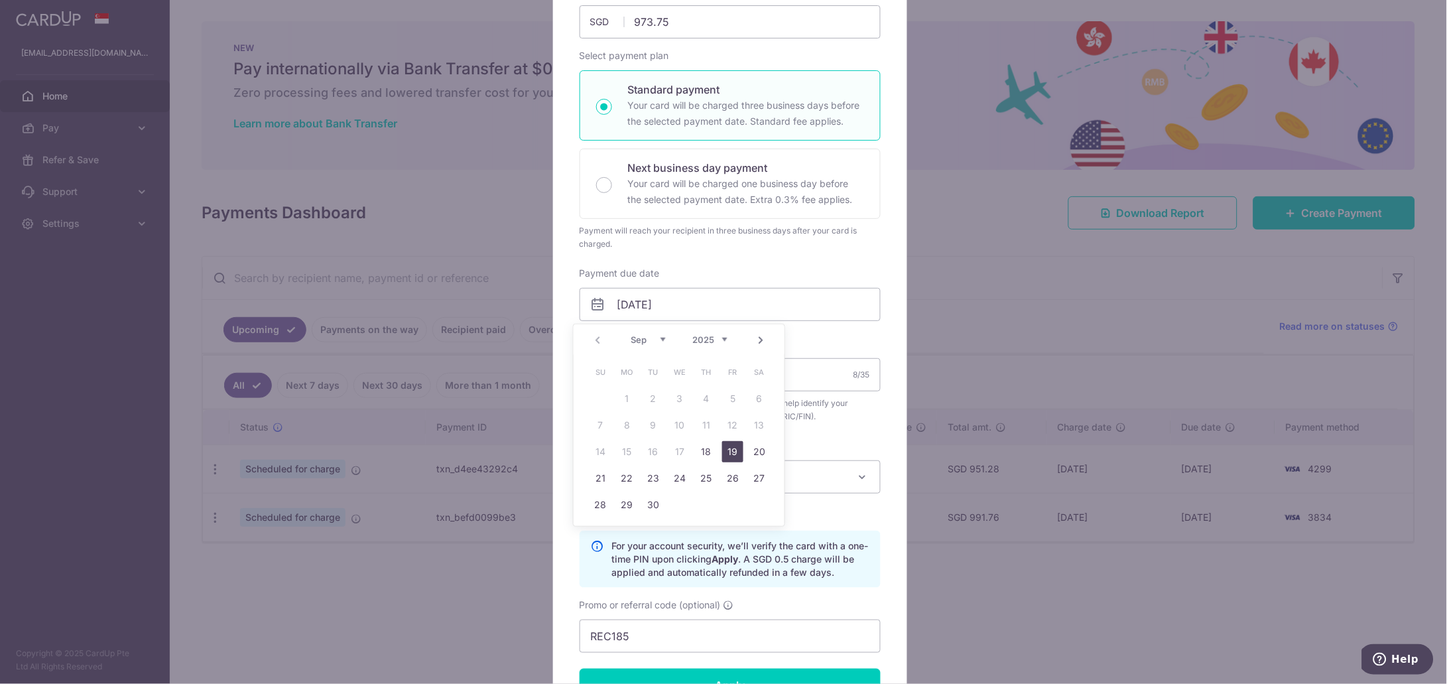
click at [737, 451] on link "19" at bounding box center [732, 451] width 21 height 21
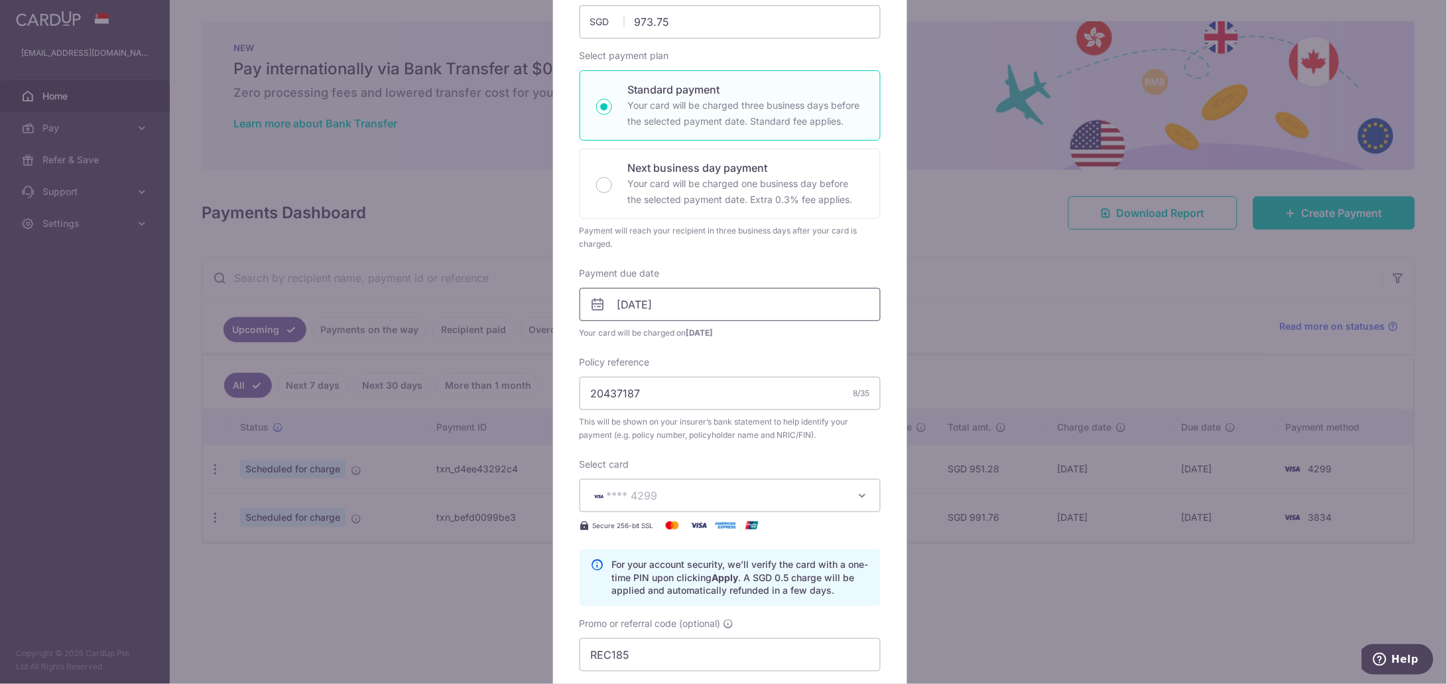
click at [778, 309] on input "19/09/2025" at bounding box center [730, 304] width 301 height 33
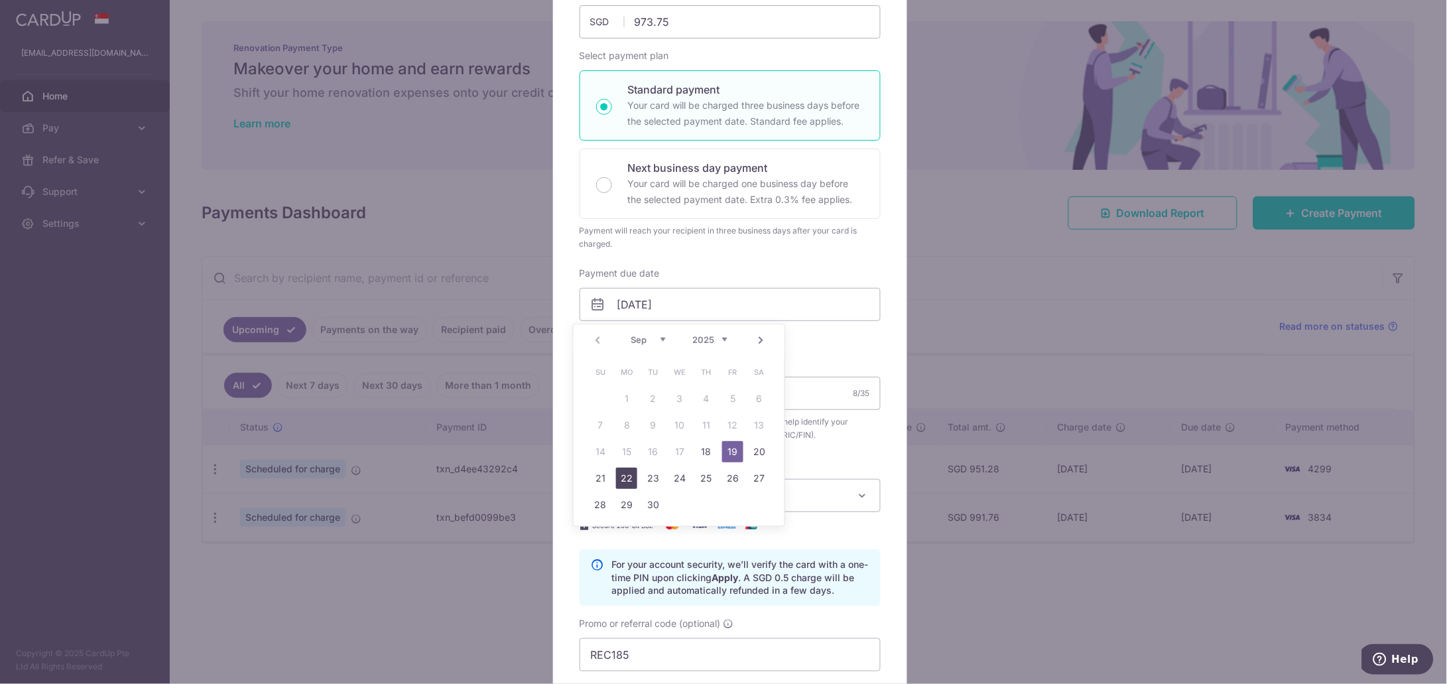
click at [628, 478] on link "22" at bounding box center [626, 478] width 21 height 21
type input "[DATE]"
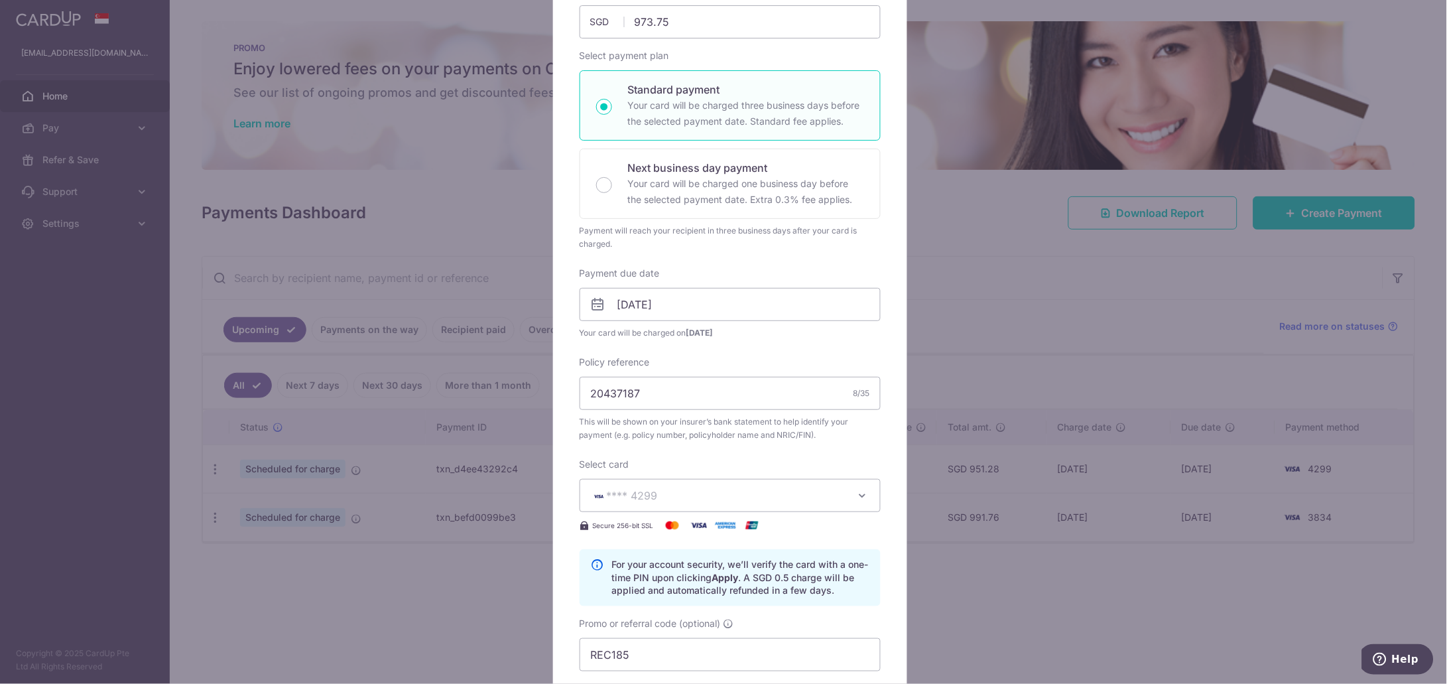
click at [875, 342] on div "Edit payment By clicking apply, you will make changes to all payments to Singap…" at bounding box center [730, 415] width 354 height 969
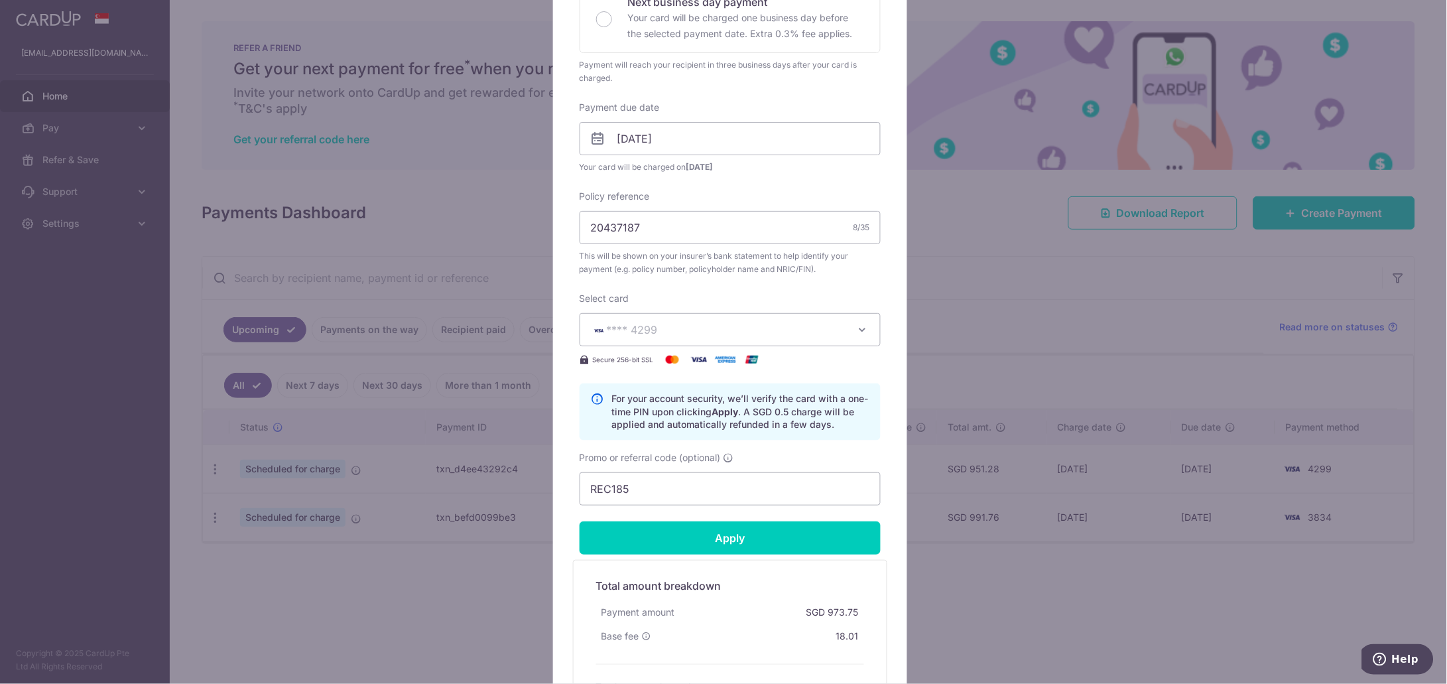
scroll to position [414, 0]
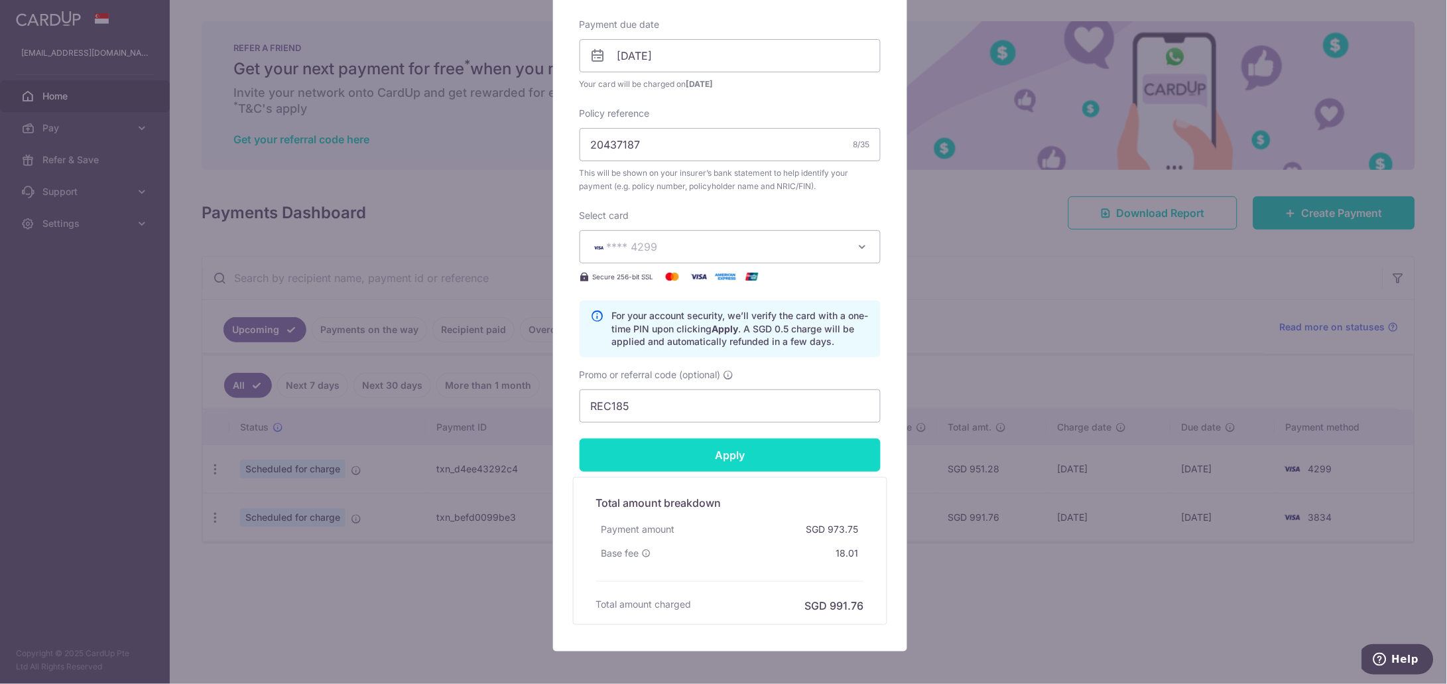
click at [722, 458] on input "Apply" at bounding box center [730, 454] width 301 height 33
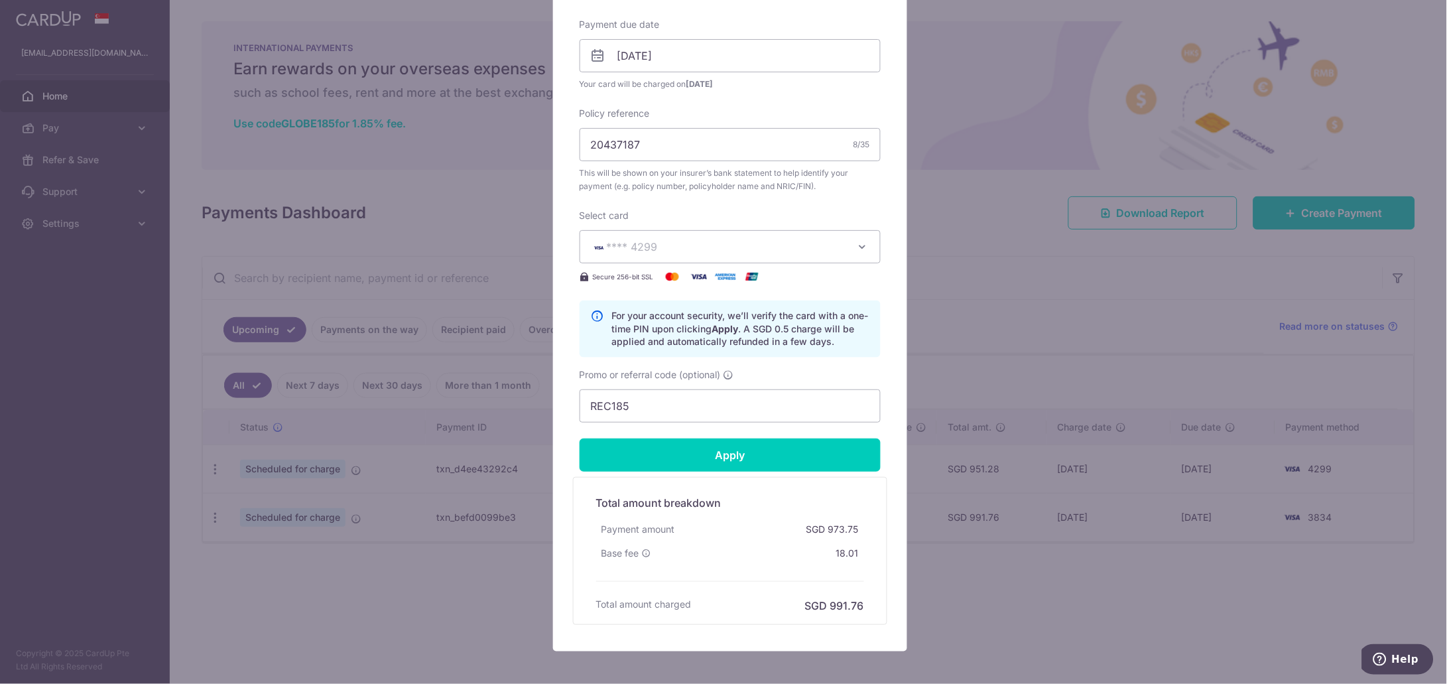
type input "Successfully Applied"
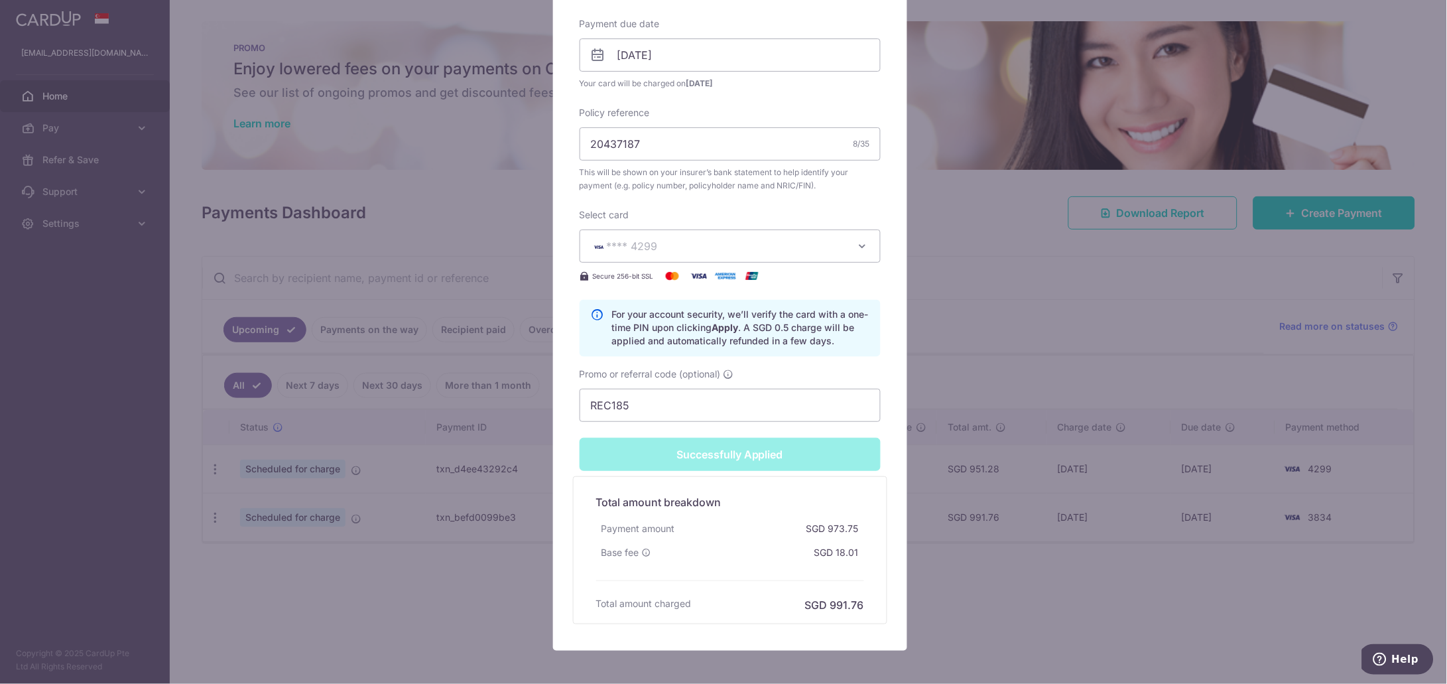
scroll to position [460, 0]
click at [256, 583] on div "Edit payment By clicking apply, you will make changes to all payments to Singap…" at bounding box center [723, 342] width 1447 height 684
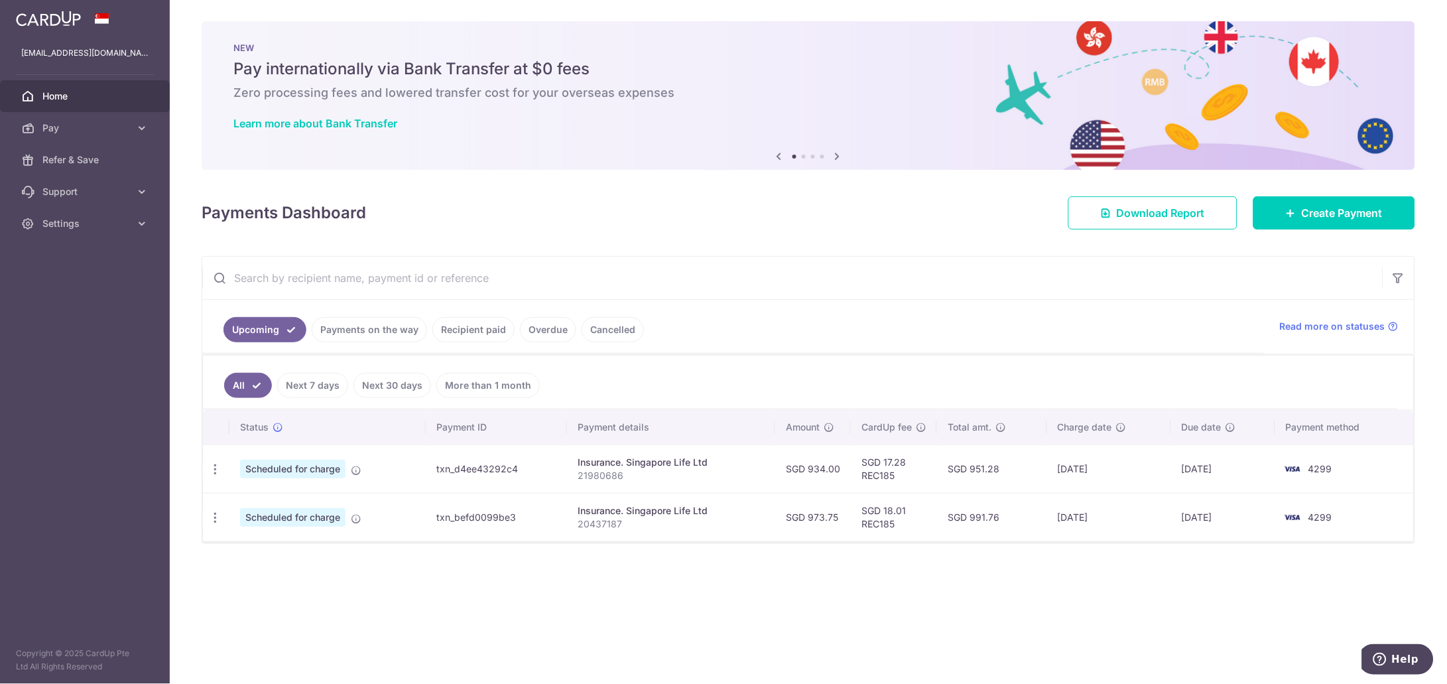
drag, startPoint x: 952, startPoint y: 518, endPoint x: 1238, endPoint y: 517, distance: 286.5
click at [1238, 517] on tr "Update payment Cancel payment Scheduled for charge txn_befd0099be3 Insurance. S…" at bounding box center [808, 517] width 1211 height 48
copy tr "SGD 991.76 [DATE] [DATE]"
